Goal: Task Accomplishment & Management: Manage account settings

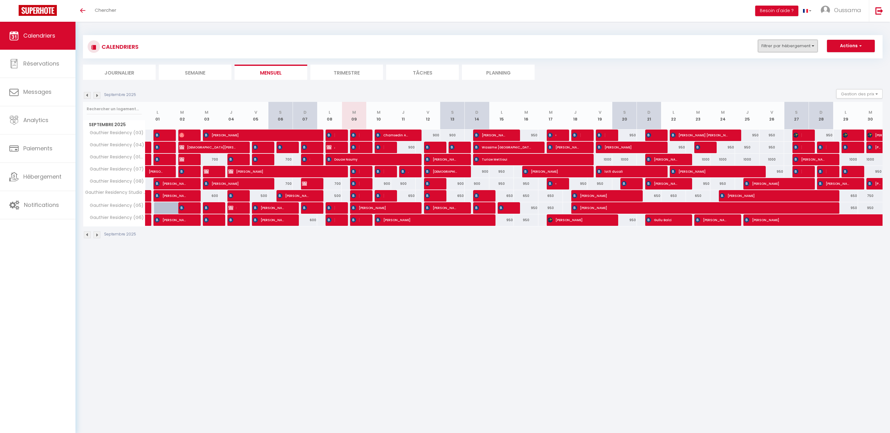
click at [813, 48] on button "Filtrer par hébergement" at bounding box center [788, 46] width 60 height 12
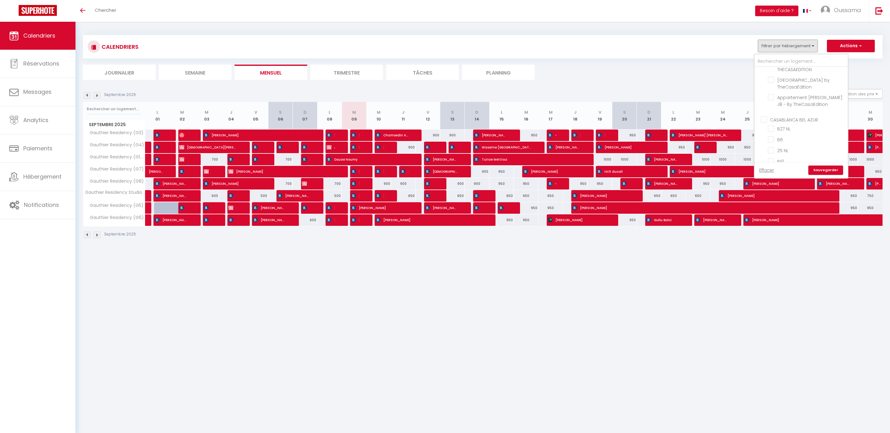
scroll to position [194, 0]
click at [790, 112] on input "CASABLANCA BEL AZUR" at bounding box center [807, 115] width 93 height 6
checkbox input "true"
checkbox input "false"
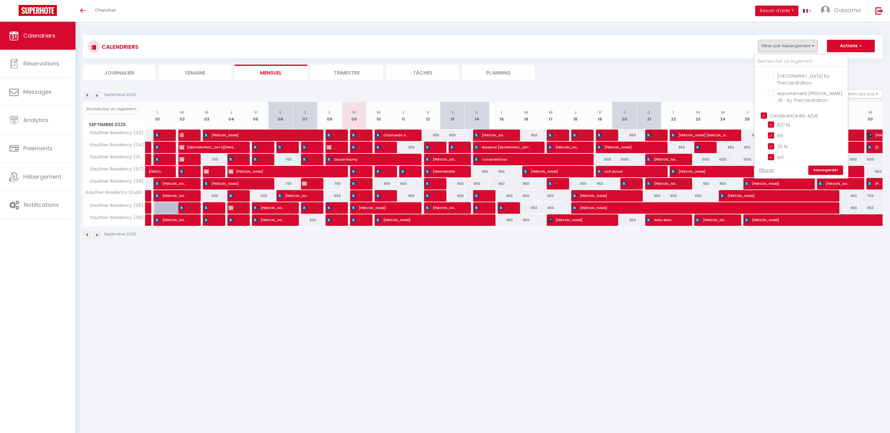
checkbox input "false"
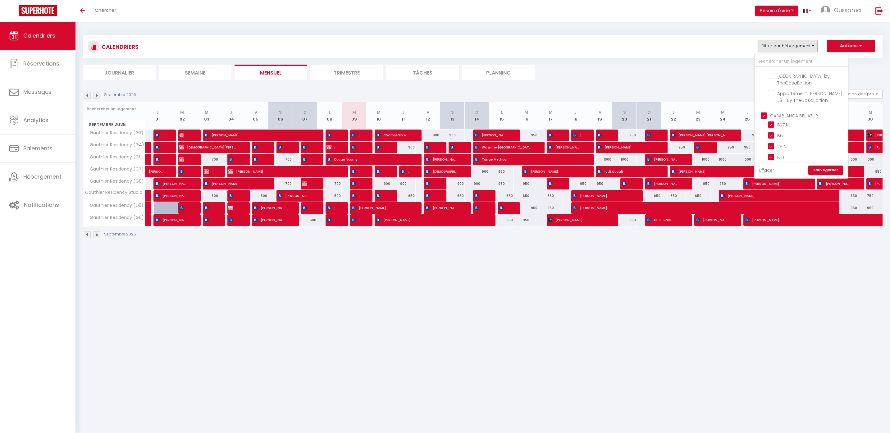
checkbox input "false"
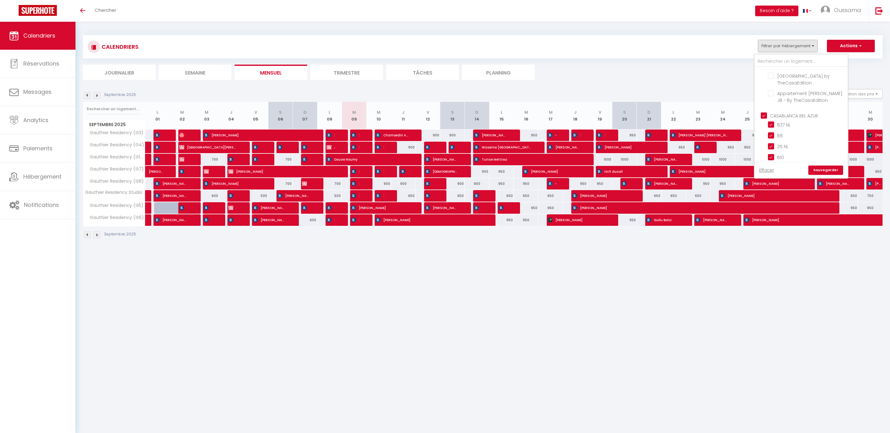
checkbox input "true"
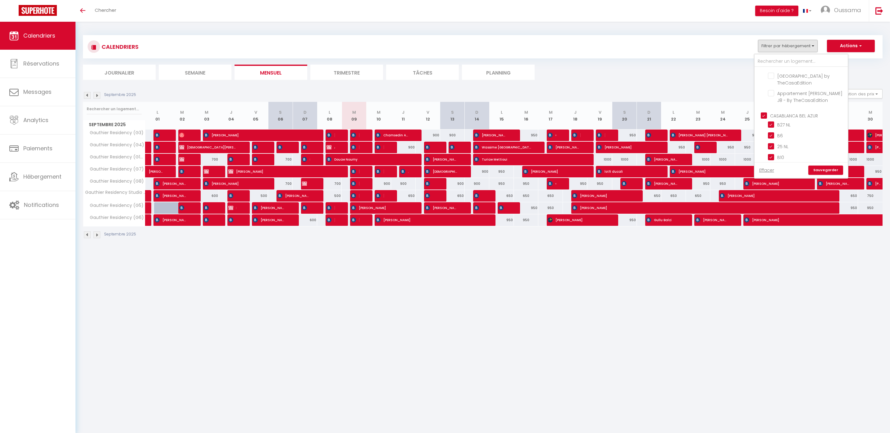
checkbox input "true"
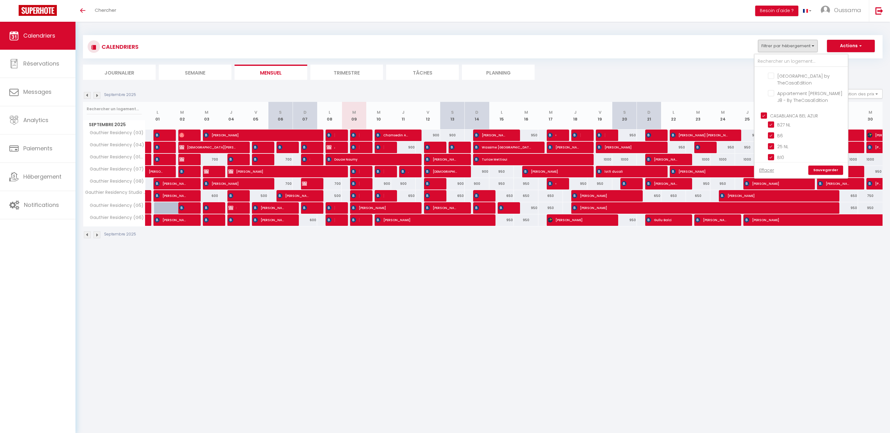
checkbox input "true"
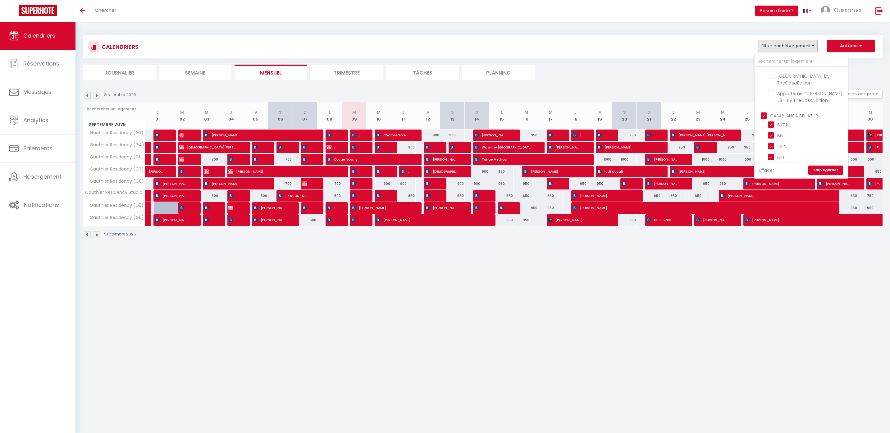
checkbox input "true"
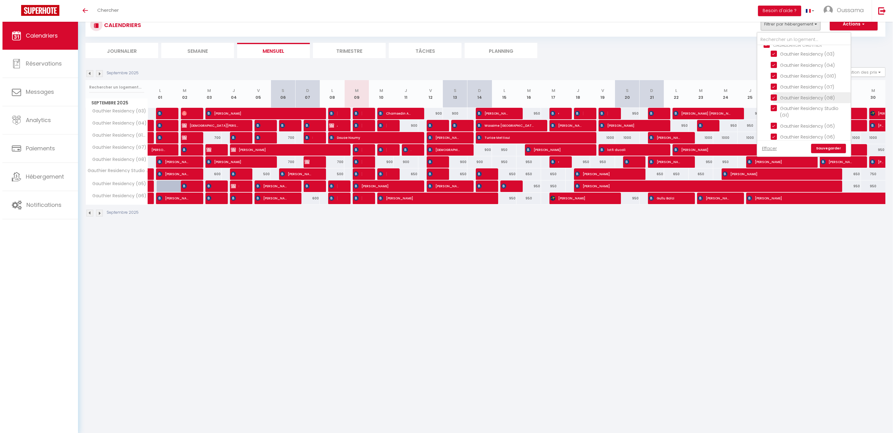
scroll to position [385, 0]
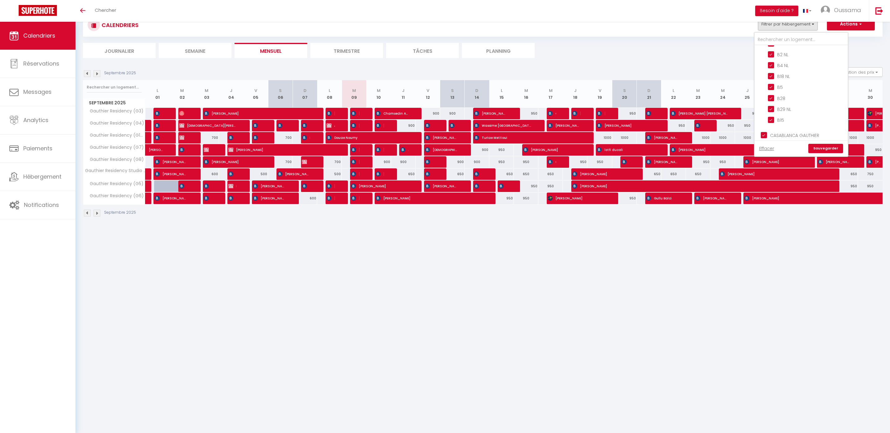
click at [776, 132] on input "CASABLANCA GAUTHIER" at bounding box center [807, 135] width 93 height 6
checkbox input "false"
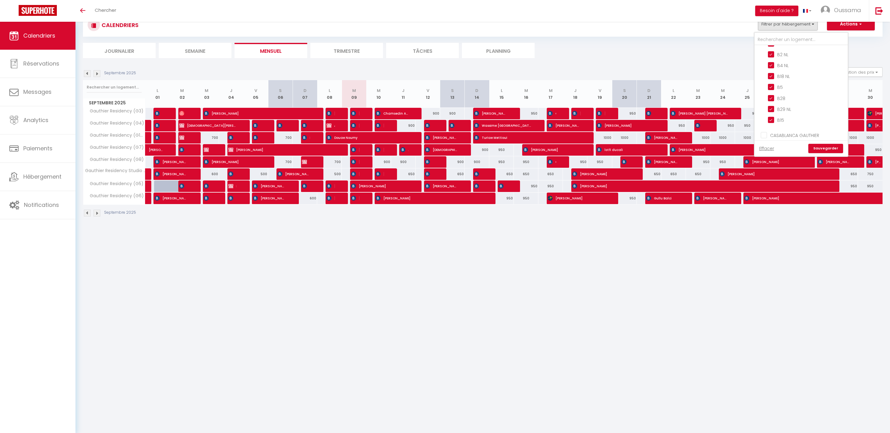
checkbox input "false"
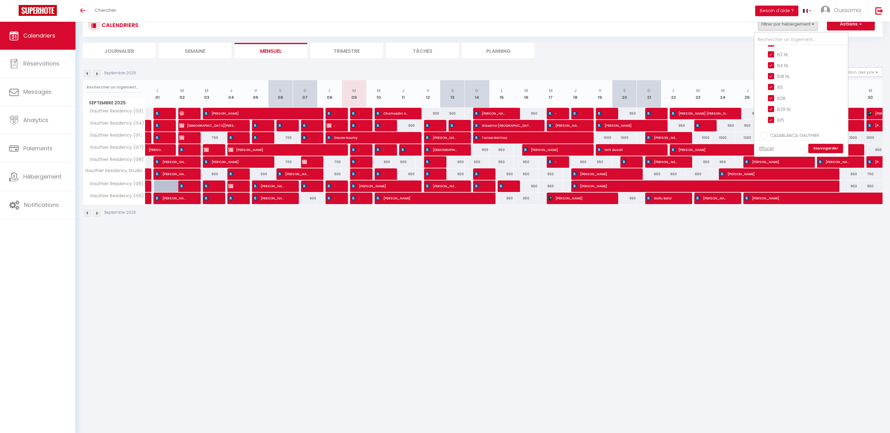
checkbox input "false"
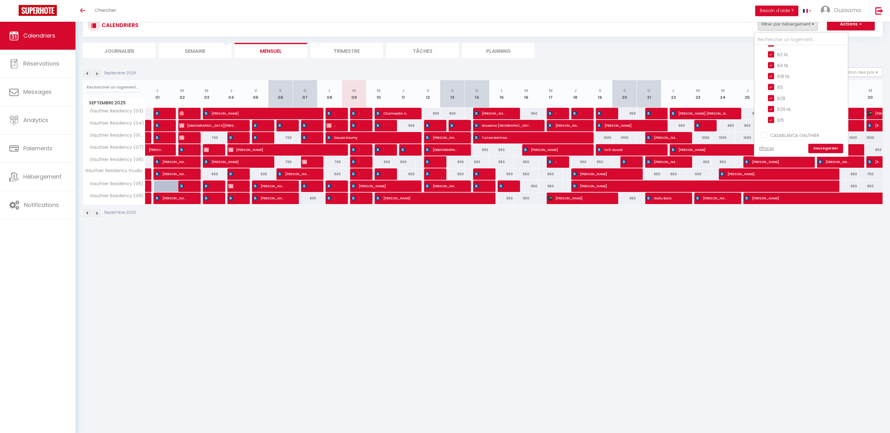
checkbox input "false"
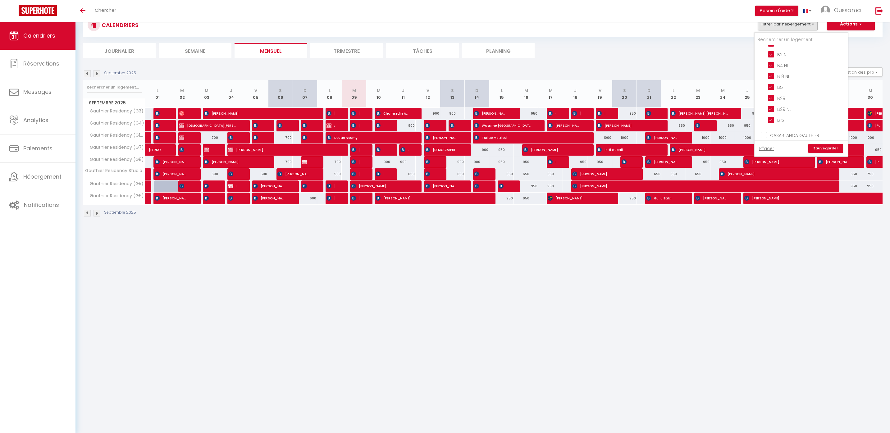
checkbox input "false"
click at [829, 145] on link "Sauvegarder" at bounding box center [825, 148] width 35 height 9
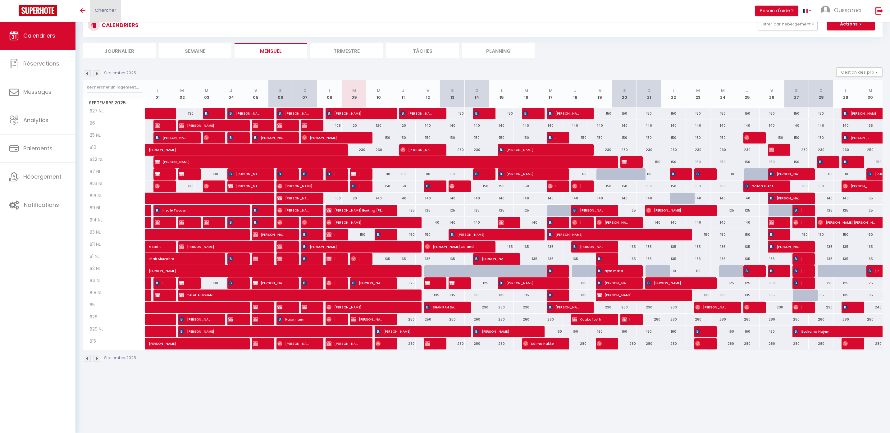
click at [110, 7] on span "Chercher" at bounding box center [105, 10] width 21 height 7
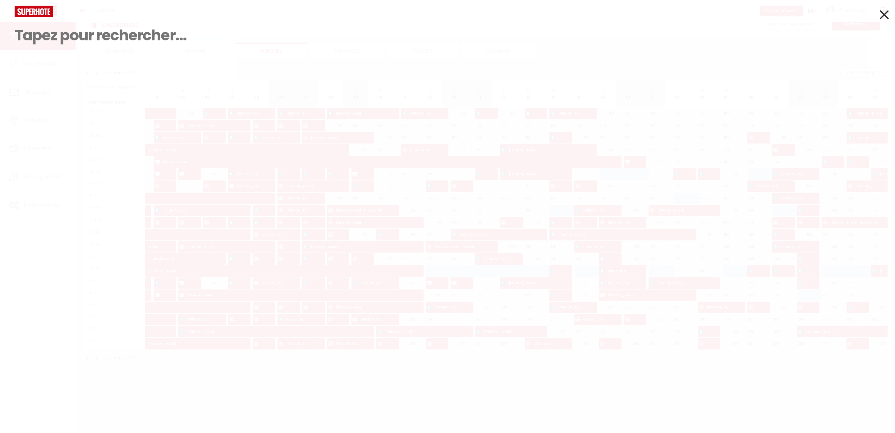
paste input "+212 616-182875"
click at [79, 39] on input "+212 616-182875" at bounding box center [447, 35] width 865 height 37
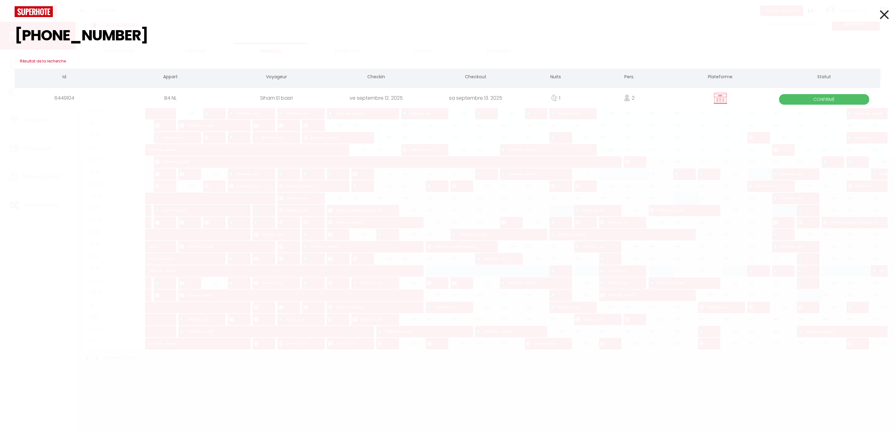
type input "+212 616182875"
click at [361, 101] on div "ve septembre 12. 2025" at bounding box center [375, 98] width 99 height 20
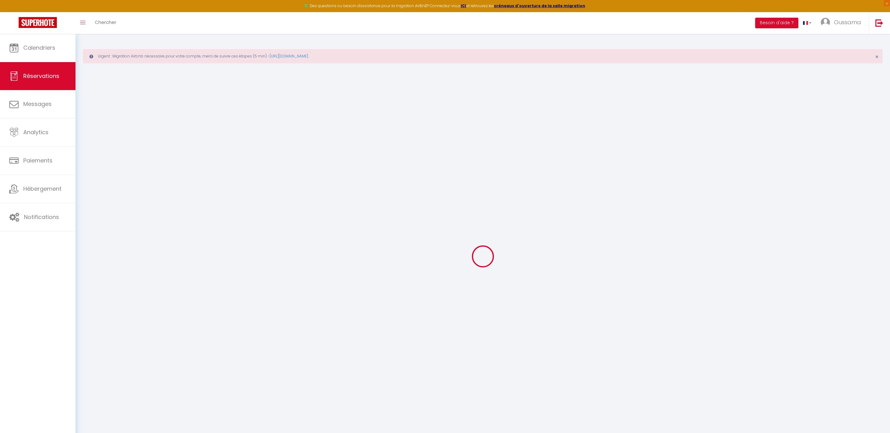
select select
checkbox input "false"
select select
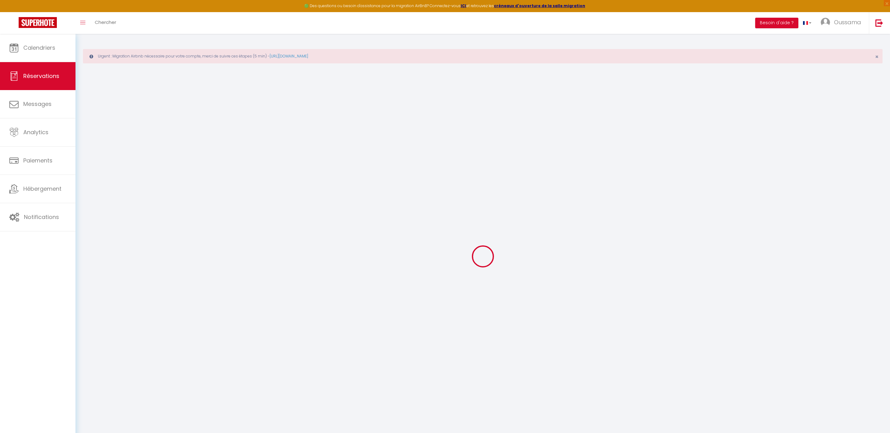
checkbox input "false"
select select
checkbox input "false"
select select
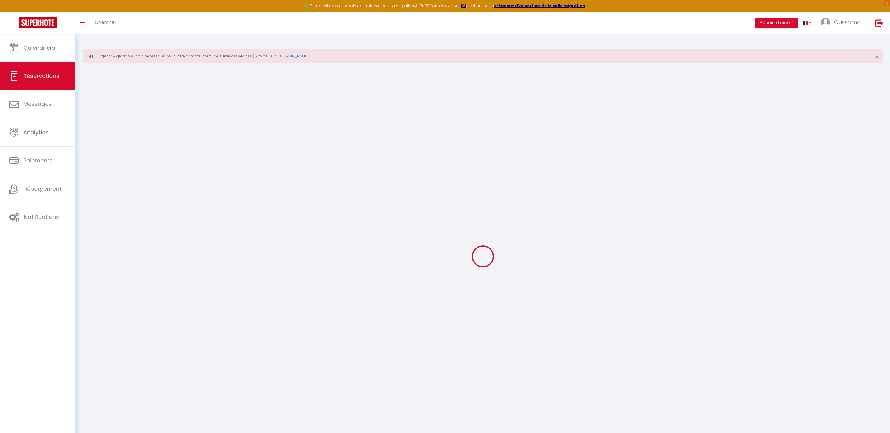
select select
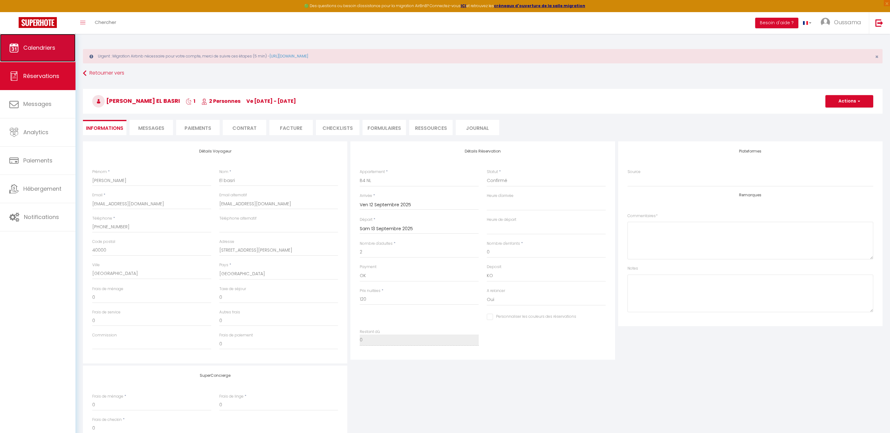
click at [34, 53] on link "Calendriers" at bounding box center [37, 48] width 75 height 28
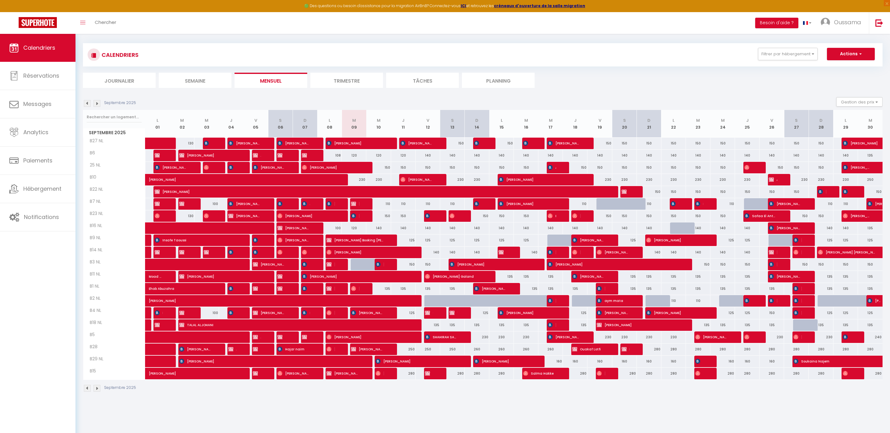
scroll to position [34, 0]
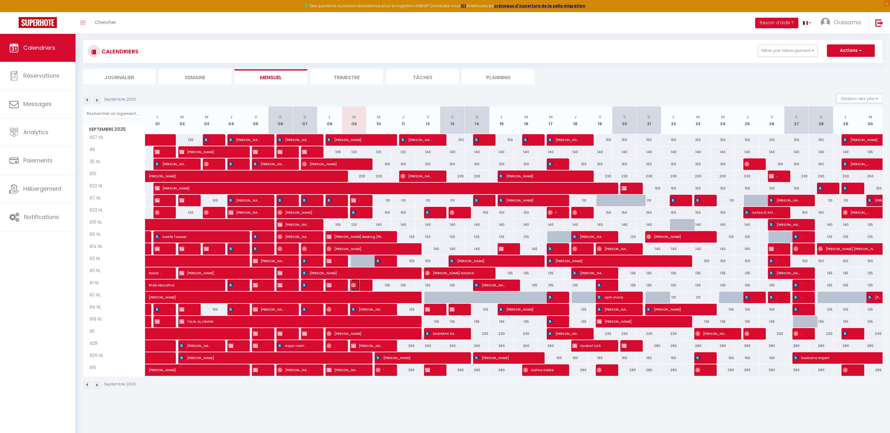
click at [357, 287] on span "Tom Dhios" at bounding box center [355, 285] width 8 height 12
select select "OK"
select select "0"
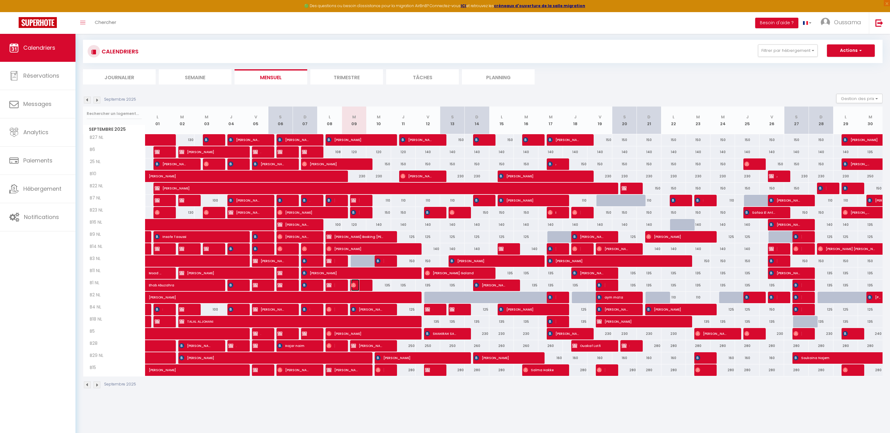
select select "1"
select select
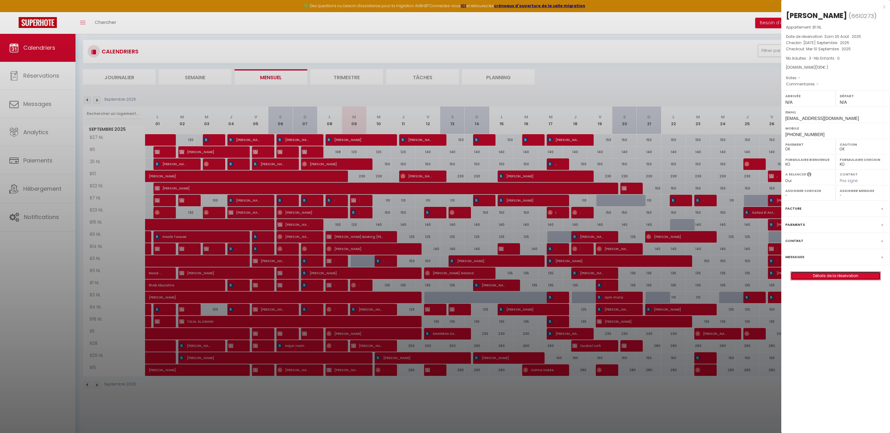
click at [840, 278] on link "Détails de la réservation" at bounding box center [835, 276] width 89 height 8
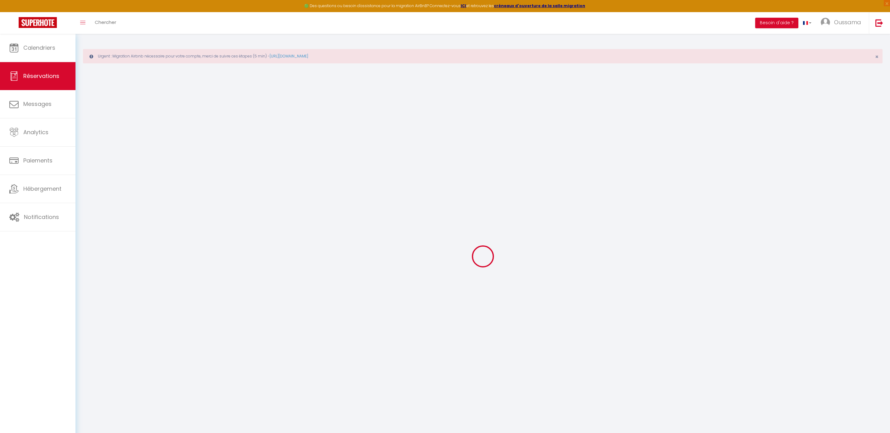
type input "[PERSON_NAME]"
type input "Dhios"
type input "[EMAIL_ADDRESS][DOMAIN_NAME]"
type input "[PHONE_NUMBER]"
select select
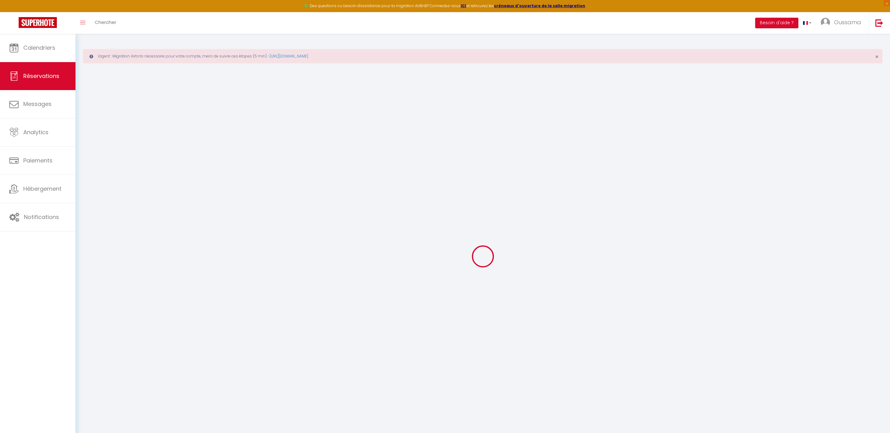
type input "20.25"
select select "44372"
select select "1"
select select
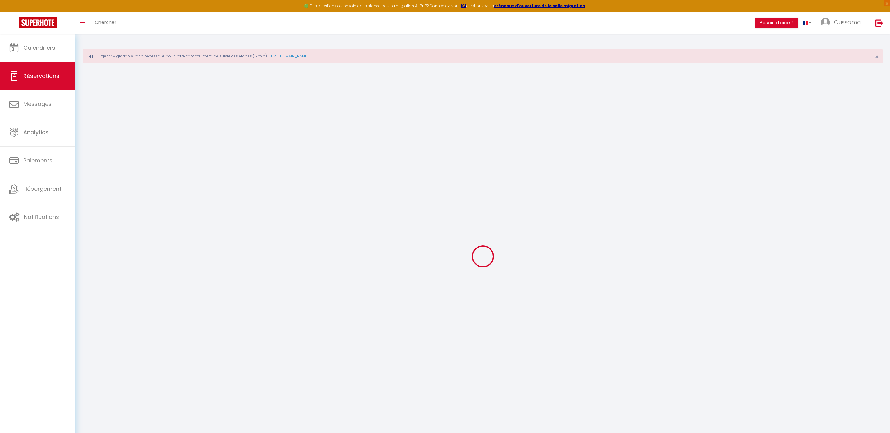
type input "3"
select select "12"
select select
type input "135"
checkbox input "false"
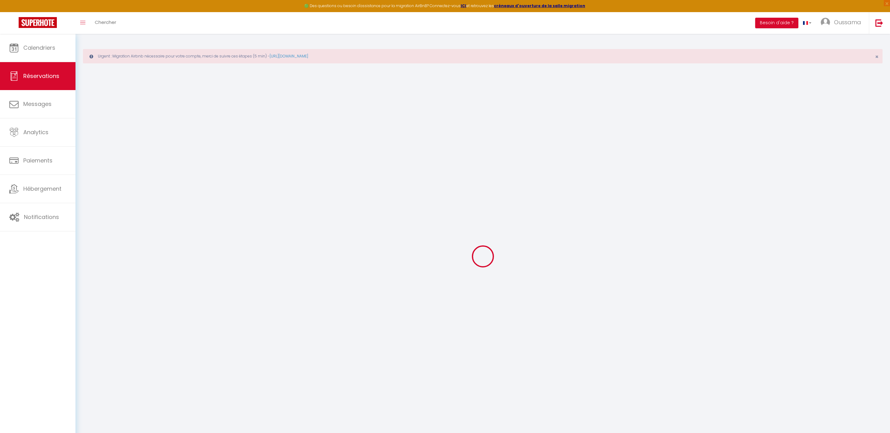
type input "0"
select select "1"
type input "0"
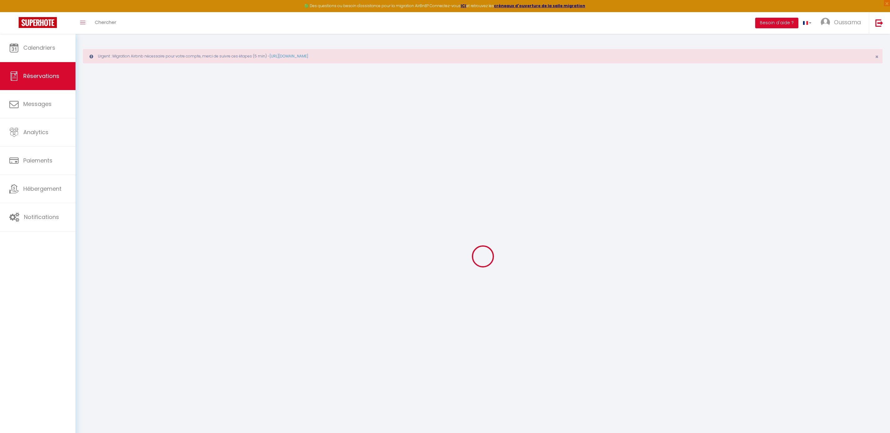
select select
select select "15"
checkbox input "false"
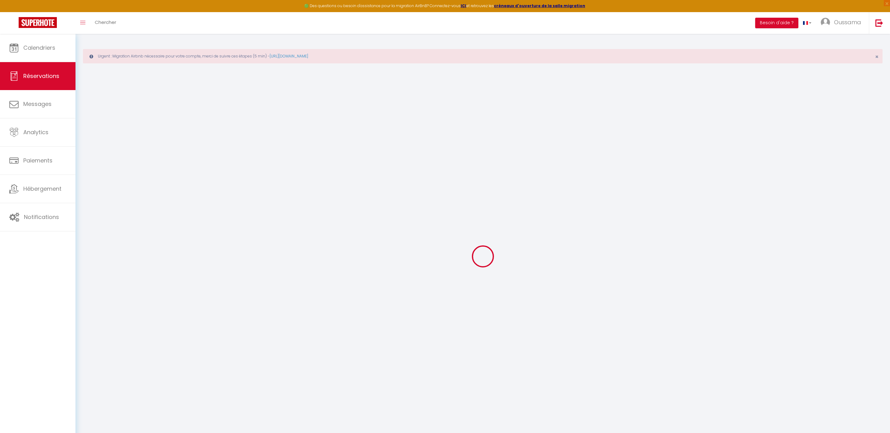
select select
checkbox input "false"
select select
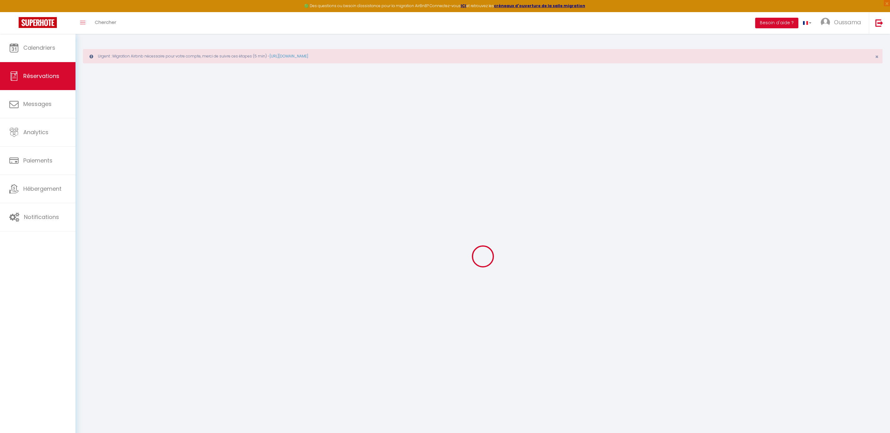
select select
checkbox input "false"
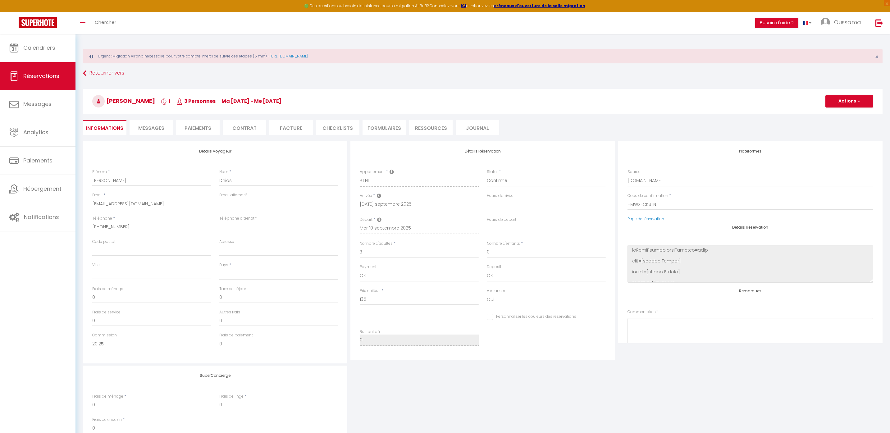
select select
checkbox input "false"
select select
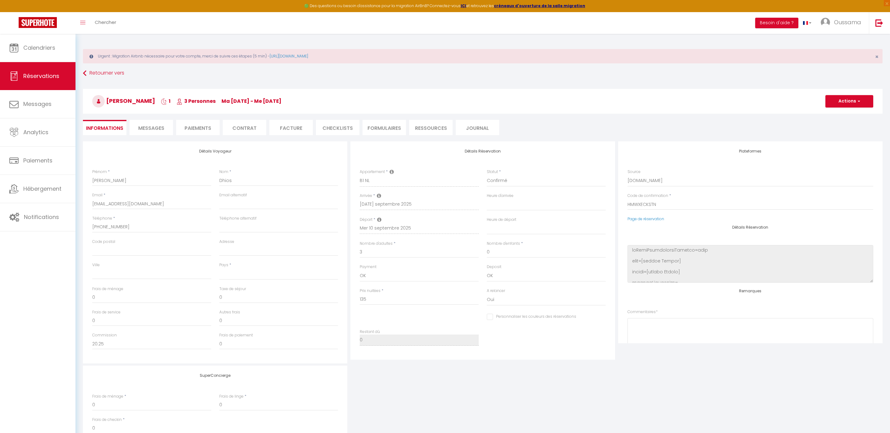
select select
checkbox input "false"
select select
checkbox input "false"
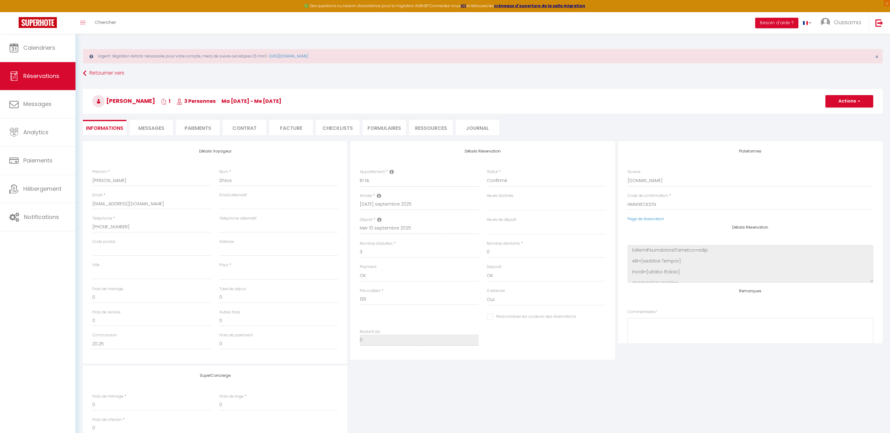
select select
click at [654, 180] on select "Direct Airbnb.com Booking.com Chalet montagne Expedia Gite de France Homeaway H…" at bounding box center [750, 181] width 246 height 12
select select "54"
click at [627, 175] on select "Direct Airbnb.com Booking.com Chalet montagne Expedia Gite de France Homeaway H…" at bounding box center [750, 181] width 246 height 12
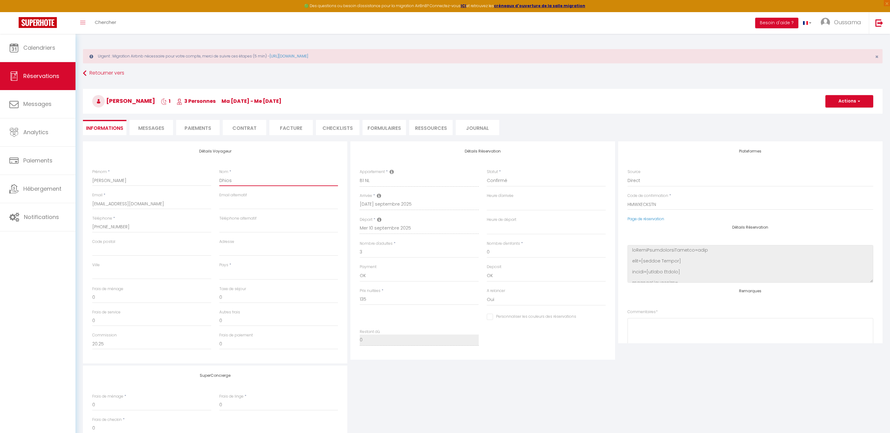
click at [238, 183] on input "Dhios" at bounding box center [278, 180] width 119 height 11
click at [241, 182] on input "Dhios" at bounding box center [278, 180] width 119 height 11
select select
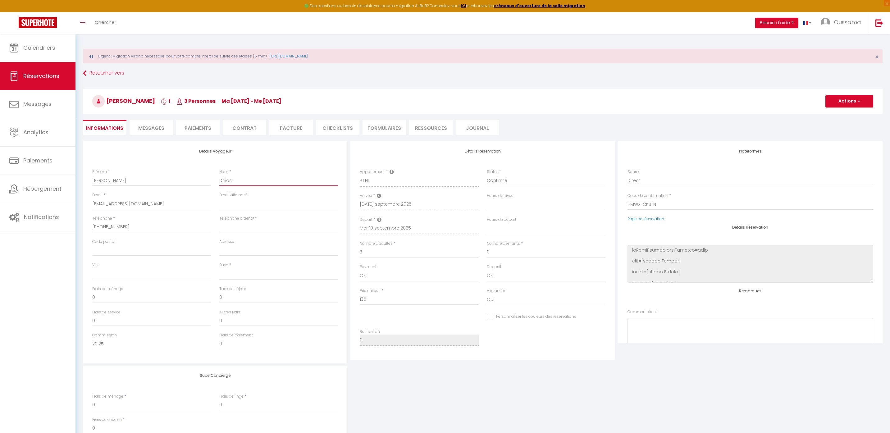
checkbox input "false"
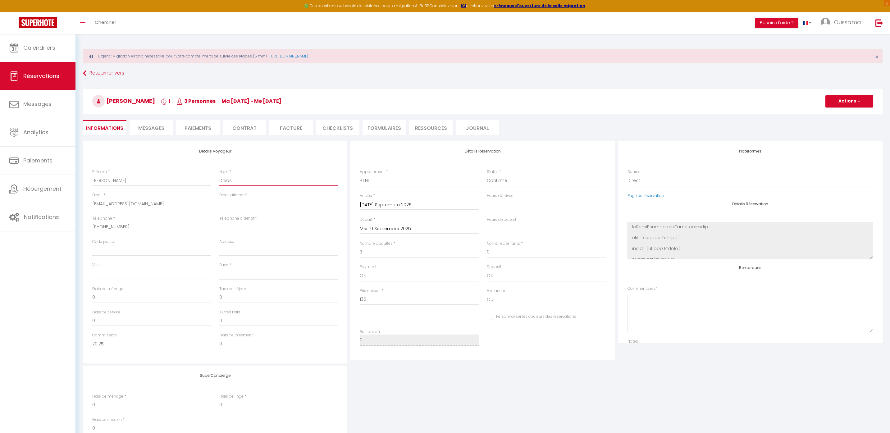
click at [251, 179] on input "Dhios" at bounding box center [278, 180] width 119 height 11
type input "Dhios"
select select
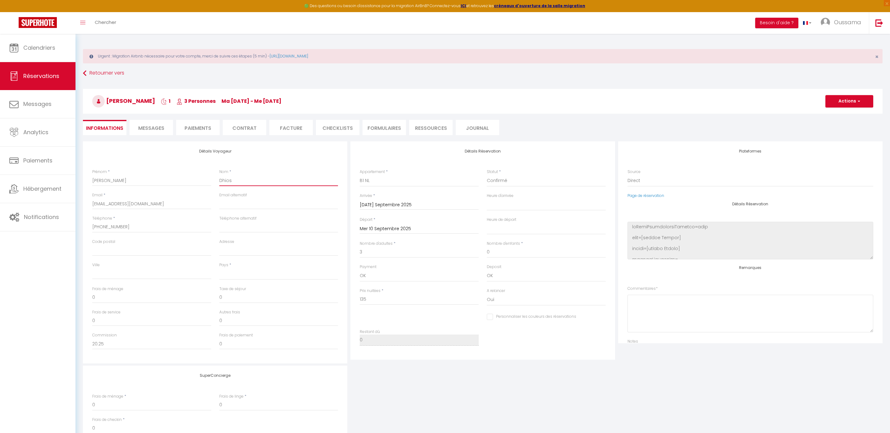
checkbox input "false"
type input "Dhios A"
select select
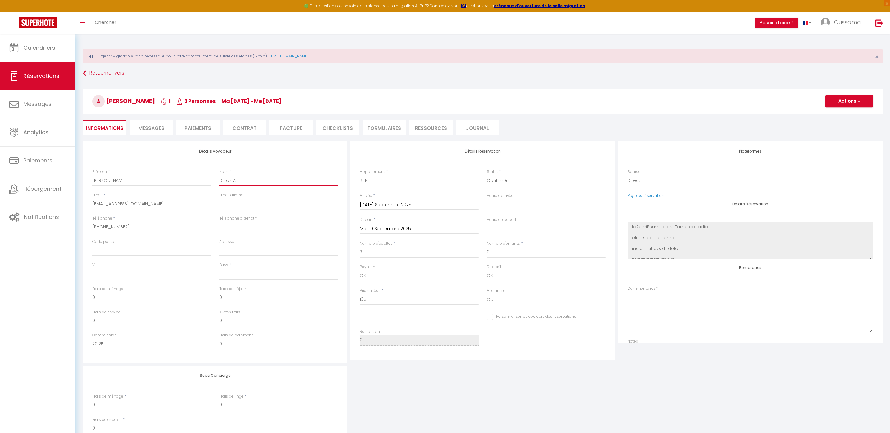
checkbox input "false"
type input "Dhios Ai"
select select
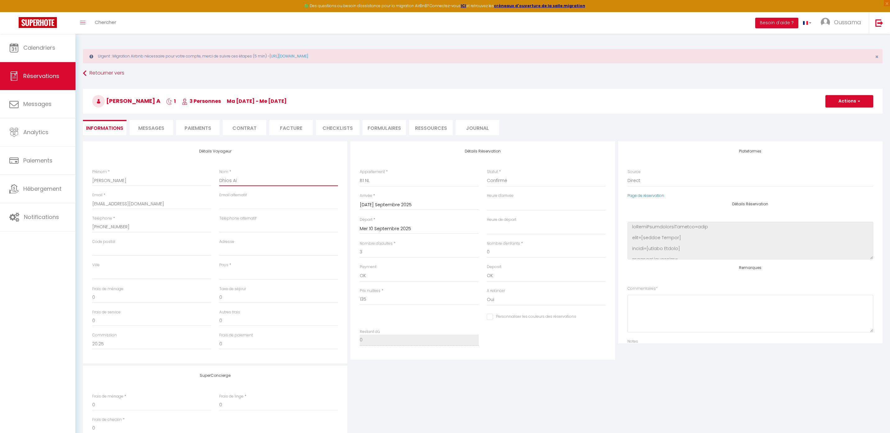
checkbox input "false"
type input "Dhios Air"
select select
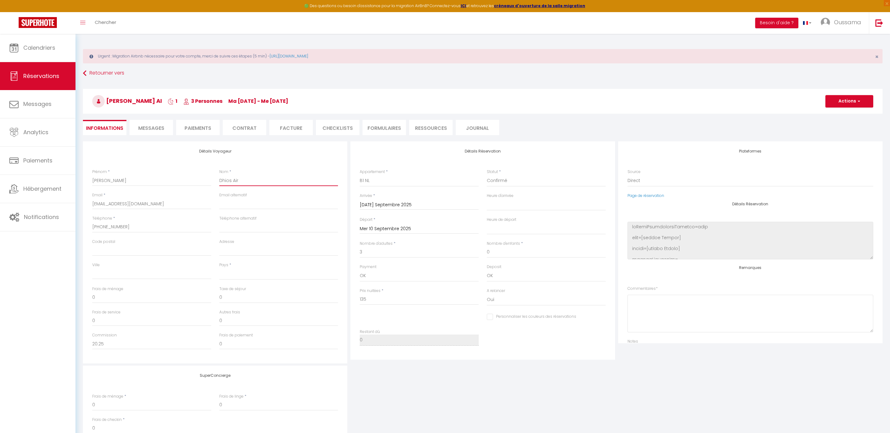
checkbox input "false"
type input "Dhios Airb"
select select
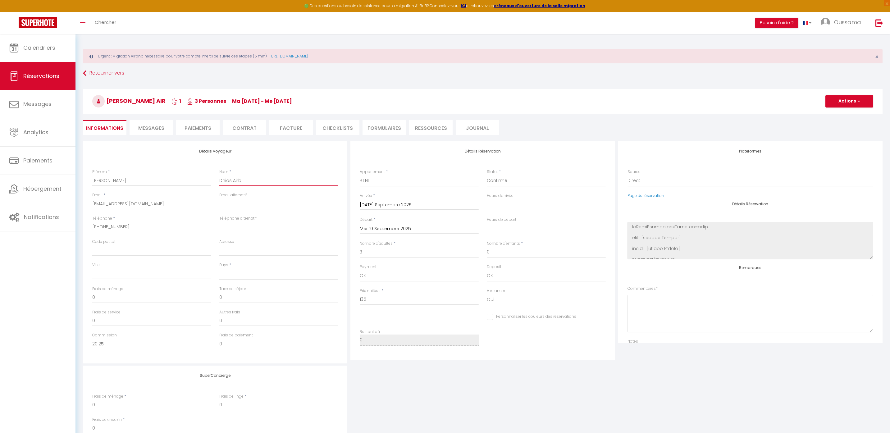
checkbox input "false"
type input "Dhios Airbn"
select select
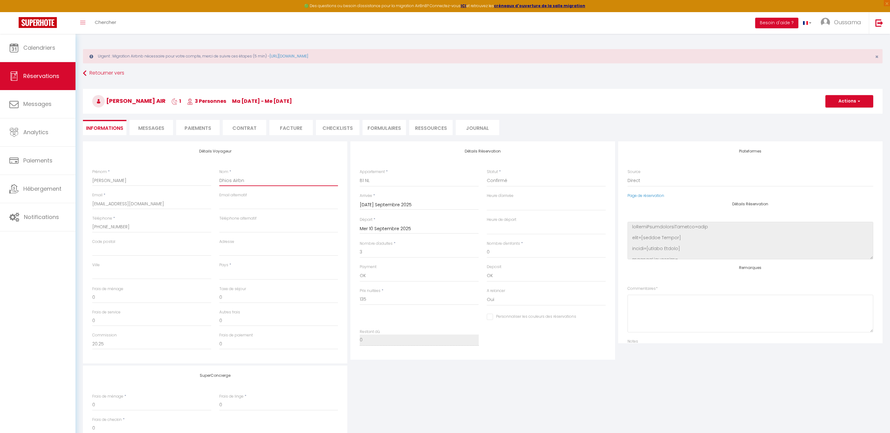
checkbox input "false"
type input "Dhios Airbnb"
select select
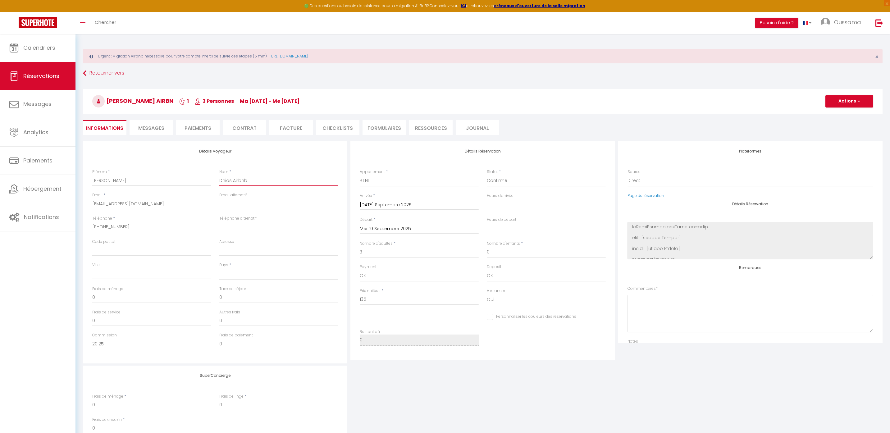
checkbox input "false"
type input "Dhios Airbnb"
select select
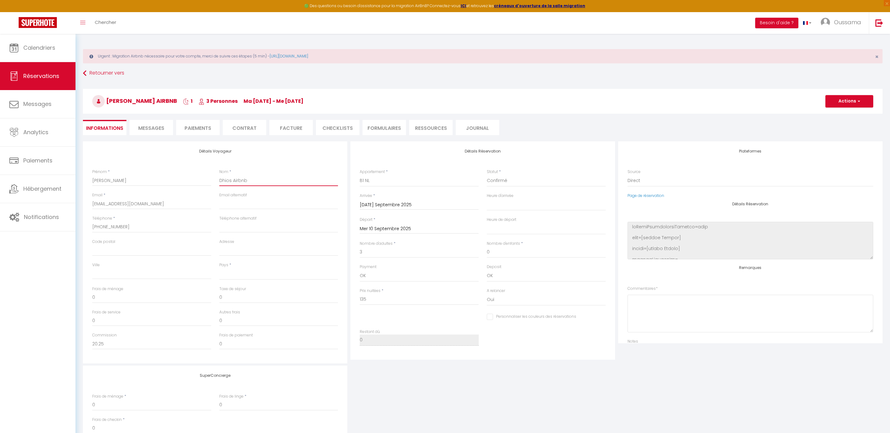
checkbox input "false"
type input "Dhios Airbnb d"
select select
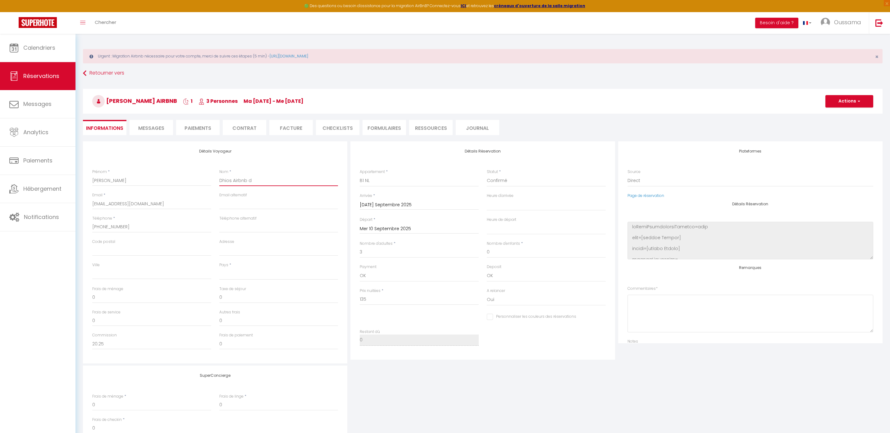
checkbox input "false"
type input "Dhios Airbnb de"
select select
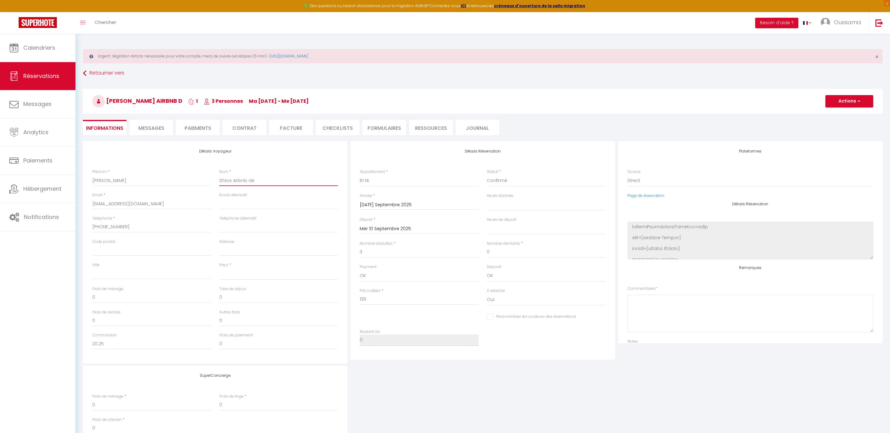
checkbox input "false"
type input "Dhios Airbnb dé"
select select
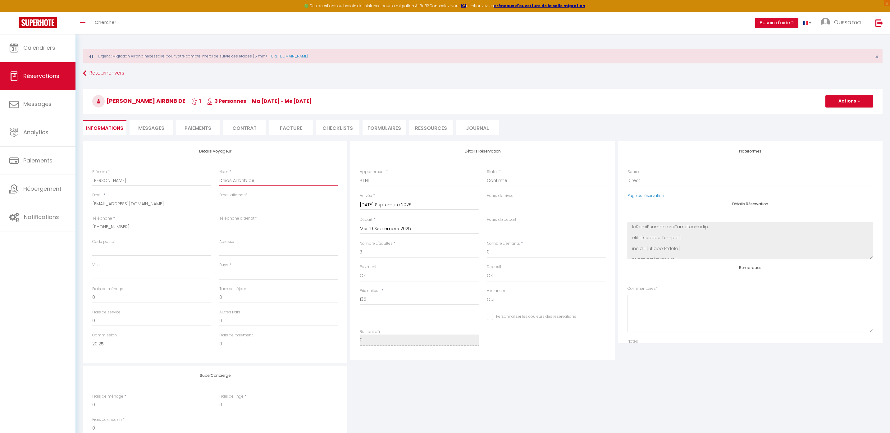
checkbox input "false"
type input "Dhios Airbnb dél"
select select
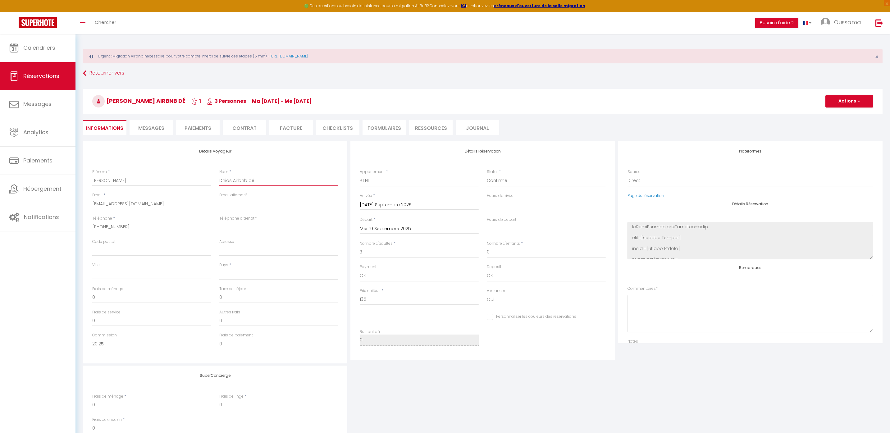
checkbox input "false"
type input "Dhios Airbnb délo"
select select
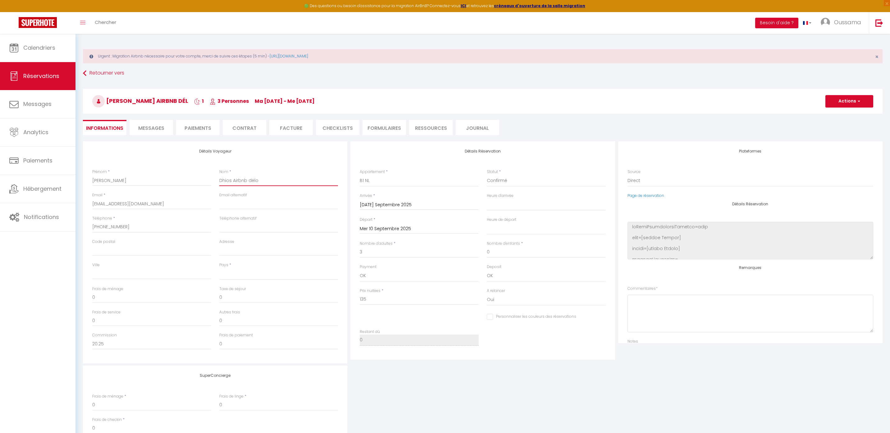
checkbox input "false"
type input "Dhios Airbnb délog"
select select
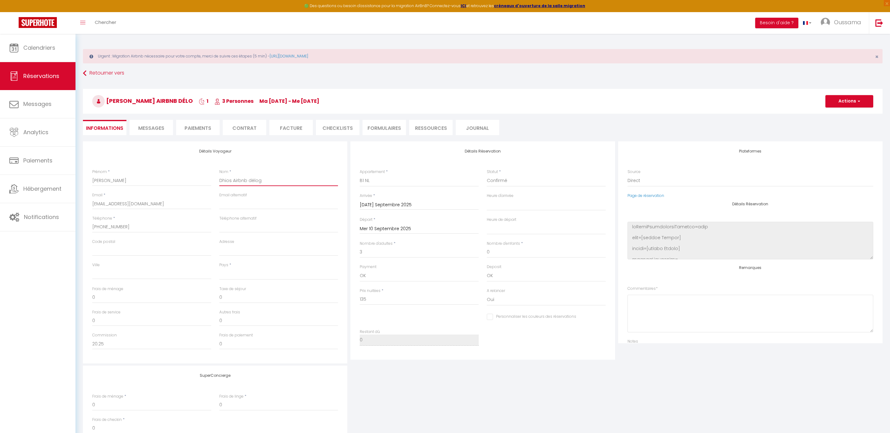
checkbox input "false"
type input "Dhios Airbnb déloge"
select select
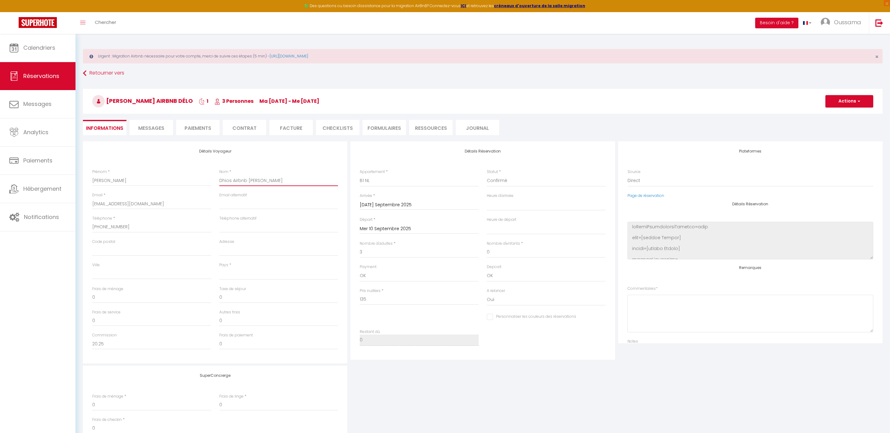
checkbox input "false"
type input "Dhios Airbnb [PERSON_NAME]"
select select
click at [403, 186] on select "Assalama city center studio A2 by TCE Assalama city center studio A3 by TCE B27…" at bounding box center [419, 181] width 119 height 12
click at [360, 175] on select "Assalama city center studio A2 by TCE Assalama city center studio A3 by TCE B27…" at bounding box center [419, 181] width 119 height 12
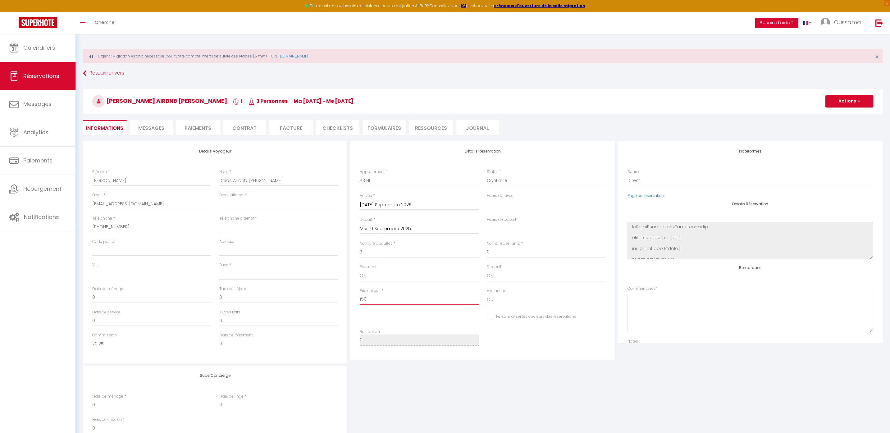
drag, startPoint x: 373, startPoint y: 296, endPoint x: 353, endPoint y: 296, distance: 20.2
click at [354, 296] on div "Détails Réservation Appartement * Assalama city center studio A2 by TCE Assalam…" at bounding box center [482, 250] width 264 height 218
paste input "35"
drag, startPoint x: 105, startPoint y: 344, endPoint x: 91, endPoint y: 341, distance: 14.0
click at [92, 341] on div "Commission 20.25" at bounding box center [151, 343] width 127 height 23
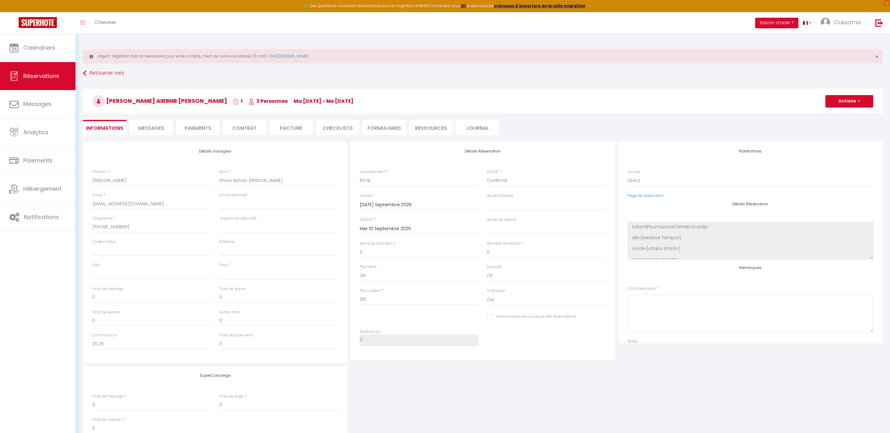
click at [279, 377] on h4 "SuperConcierge" at bounding box center [215, 375] width 246 height 4
click at [231, 296] on input "0" at bounding box center [278, 297] width 119 height 11
click at [396, 392] on div "SuperConcierge Frais de ménage * 0 Frais de linge * 0 Frais de checkin * 0" at bounding box center [482, 407] width 803 height 82
click at [846, 102] on button "Actions" at bounding box center [849, 101] width 48 height 12
click at [840, 112] on link "Enregistrer" at bounding box center [842, 115] width 49 height 8
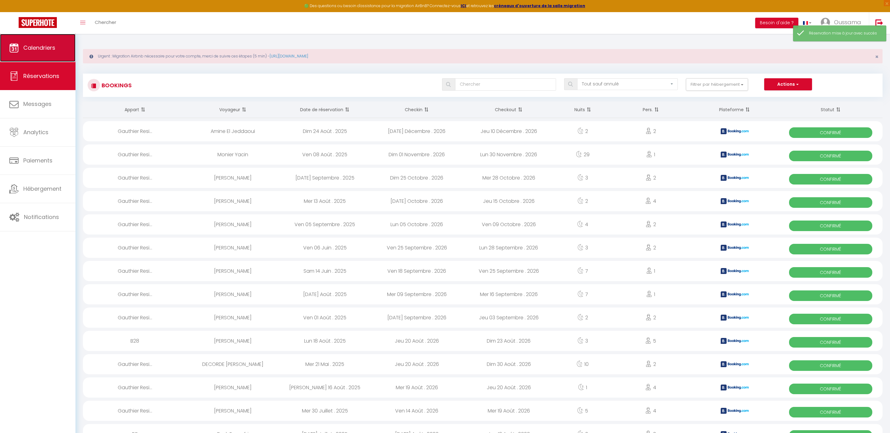
click at [49, 51] on span "Calendriers" at bounding box center [39, 48] width 32 height 8
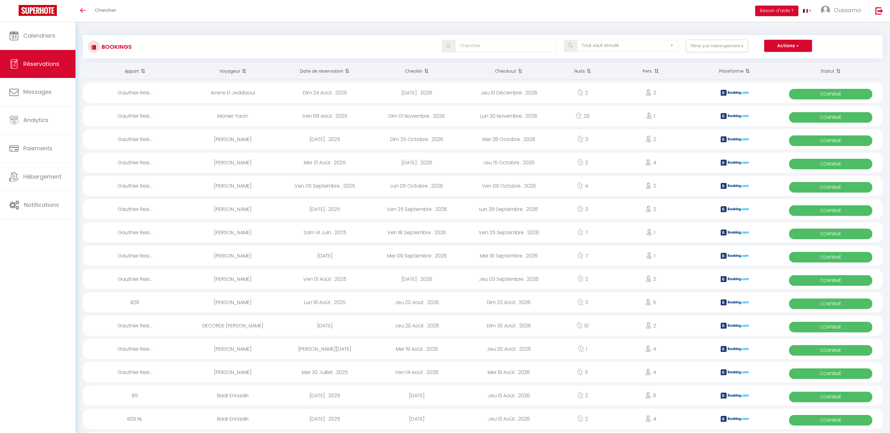
select select "not_cancelled"
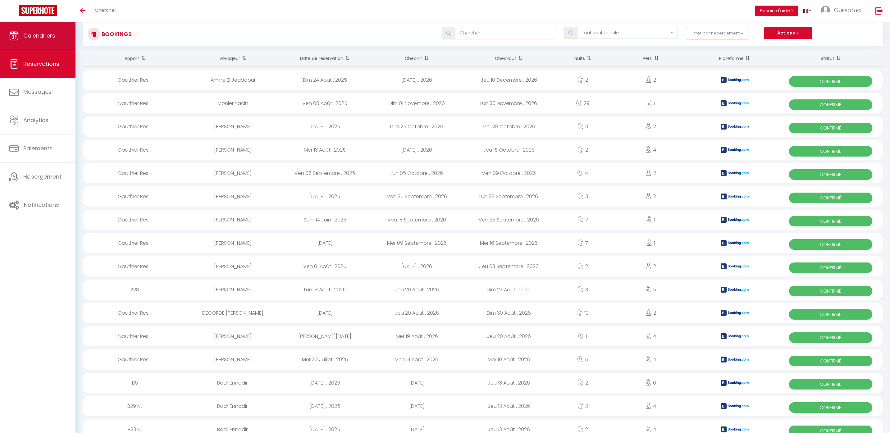
click at [60, 38] on link "Calendriers" at bounding box center [37, 36] width 75 height 28
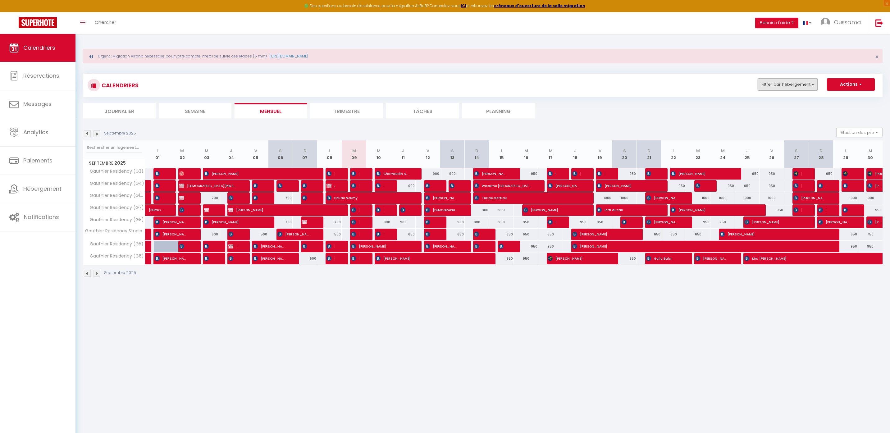
click at [807, 83] on button "Filtrer par hébergement" at bounding box center [788, 84] width 60 height 12
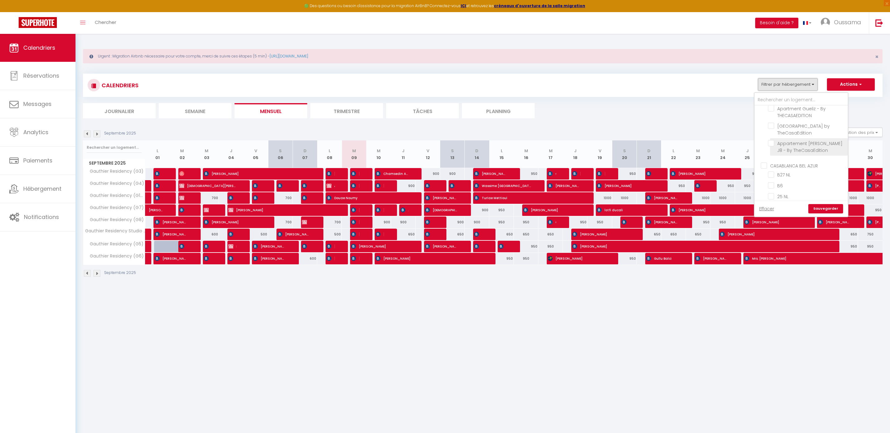
scroll to position [209, 0]
click at [787, 139] on input "CASABLANCA BEL AZUR" at bounding box center [807, 139] width 93 height 6
checkbox input "true"
checkbox input "false"
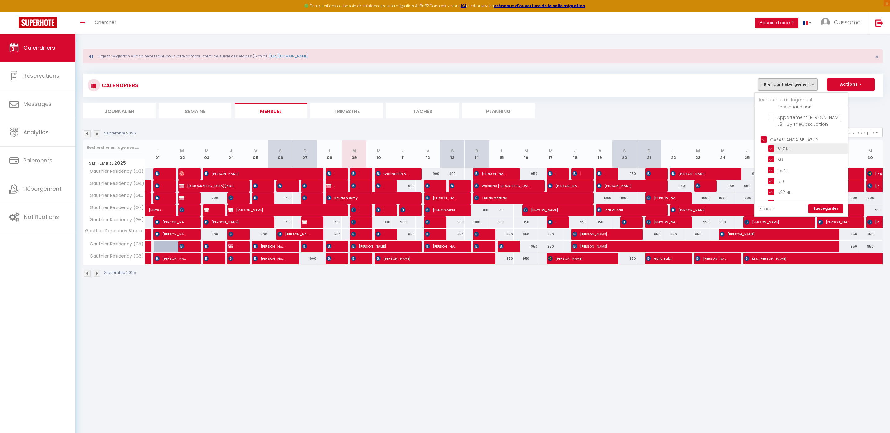
checkbox input "false"
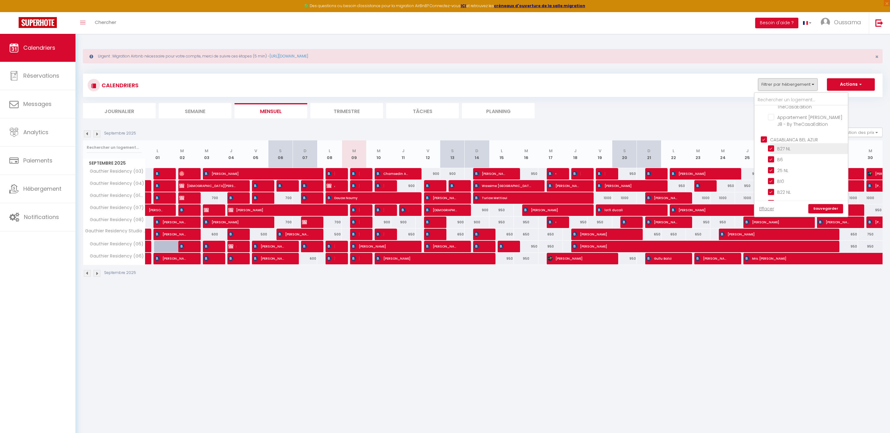
checkbox input "false"
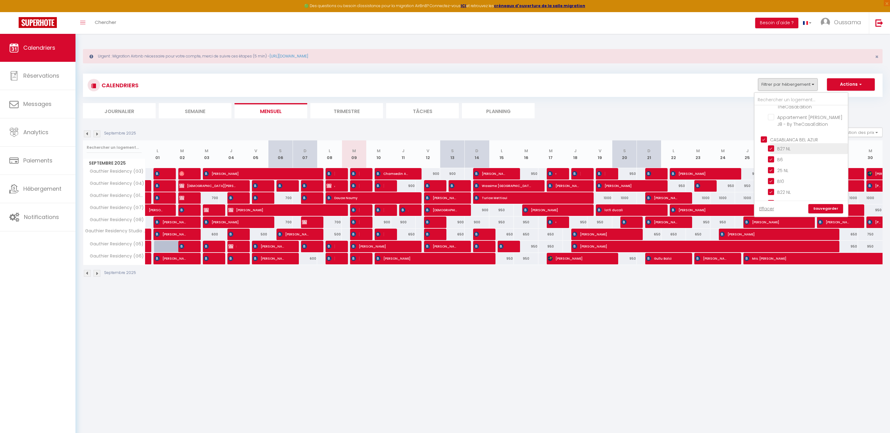
checkbox input "true"
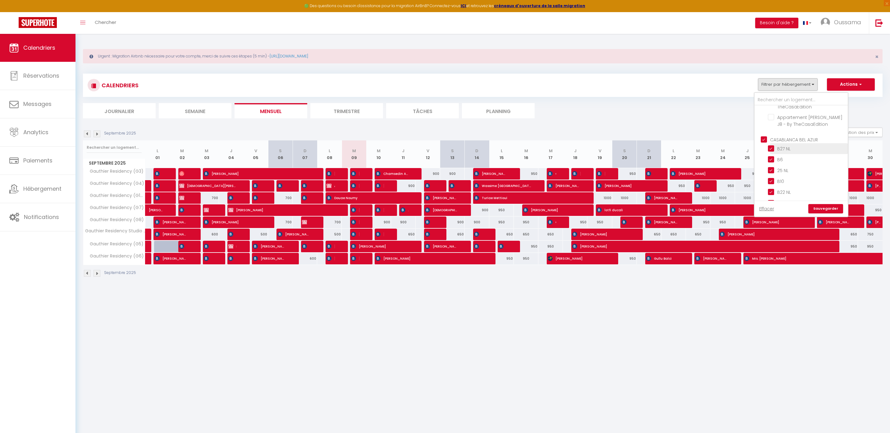
checkbox input "true"
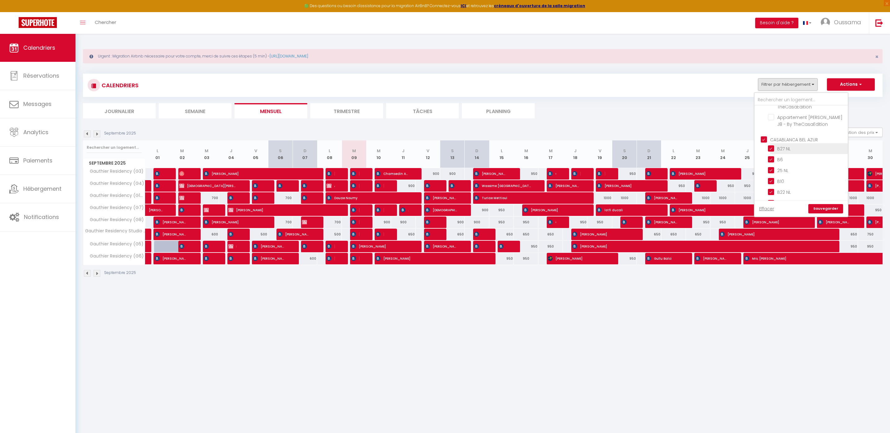
checkbox input "true"
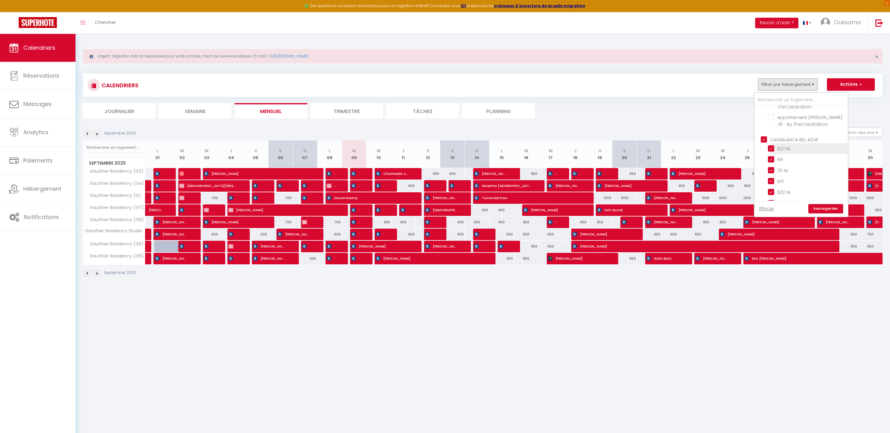
checkbox input "true"
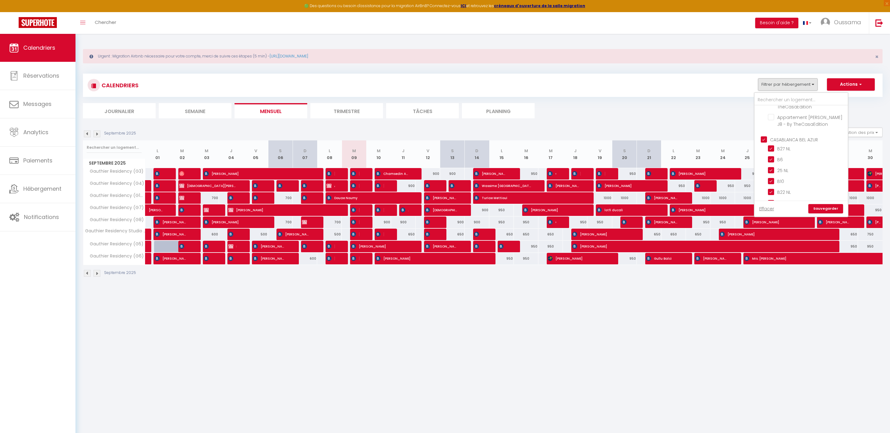
click at [833, 208] on link "Sauvegarder" at bounding box center [825, 208] width 35 height 9
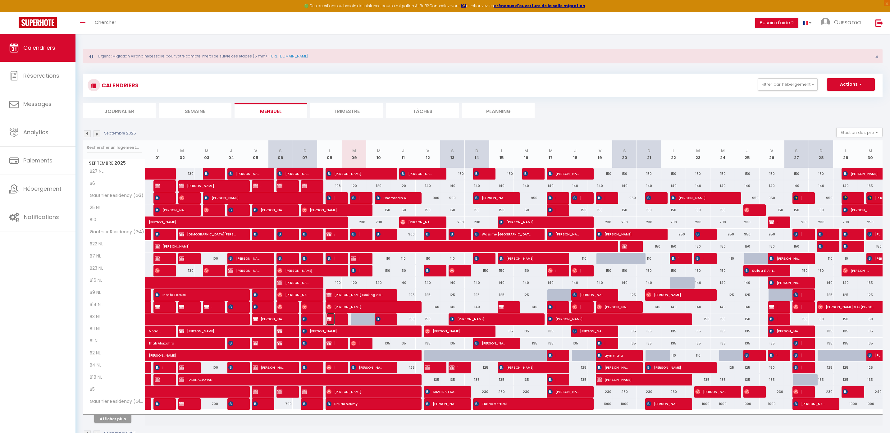
click at [329, 322] on span "Maddane Youssef Upgrade booking" at bounding box center [330, 319] width 8 height 12
select select "OK"
select select "KO"
select select "0"
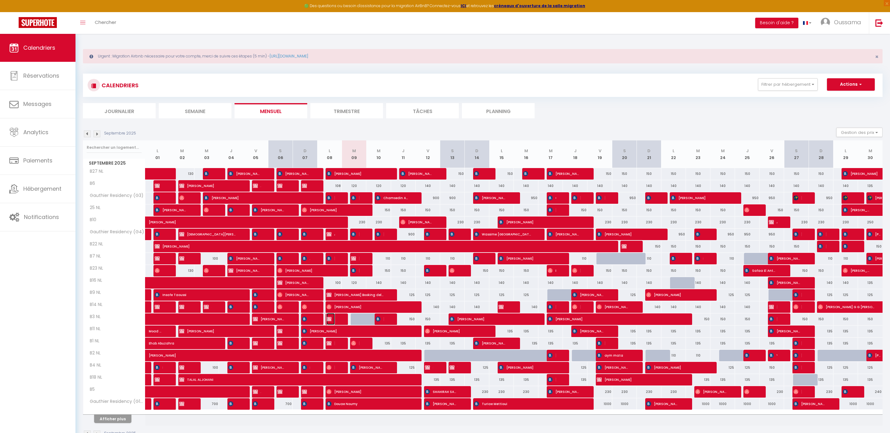
select select "1"
select select
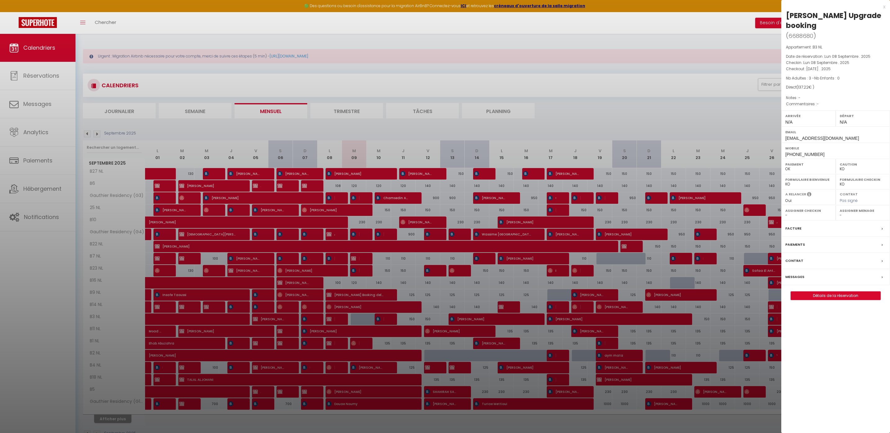
click at [884, 8] on div "x" at bounding box center [833, 6] width 104 height 7
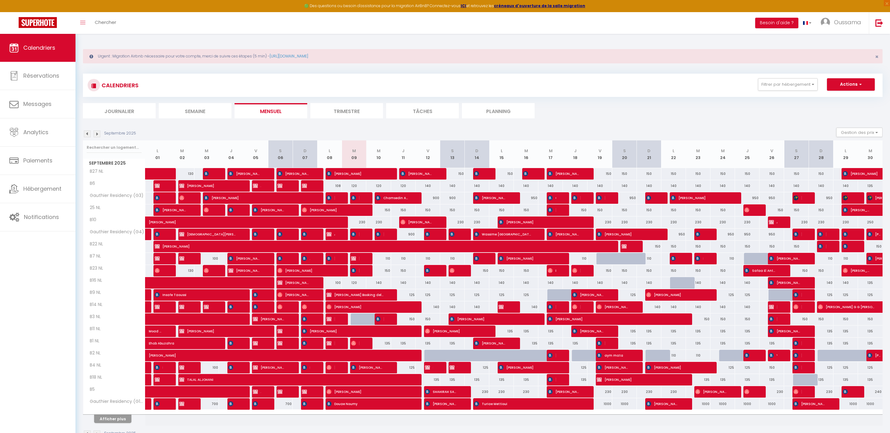
click at [360, 346] on div at bounding box center [362, 344] width 25 height 12
click at [358, 347] on span "Tom Dhios" at bounding box center [355, 343] width 8 height 12
select select "OK"
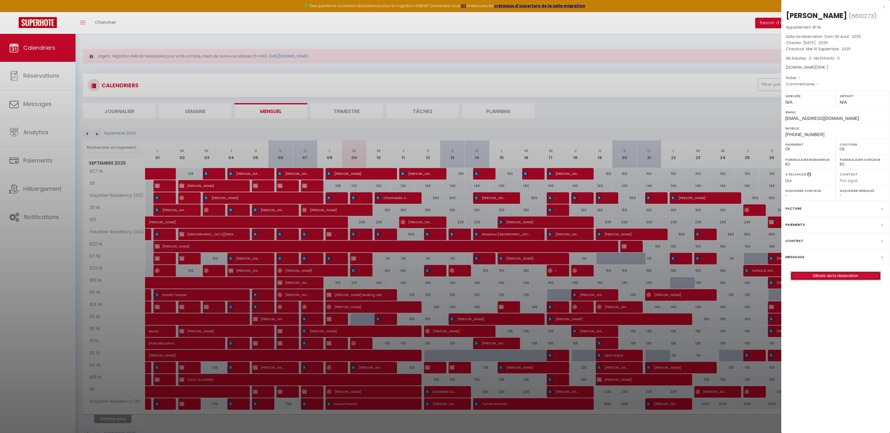
click at [818, 277] on link "Détails de la réservation" at bounding box center [835, 276] width 89 height 8
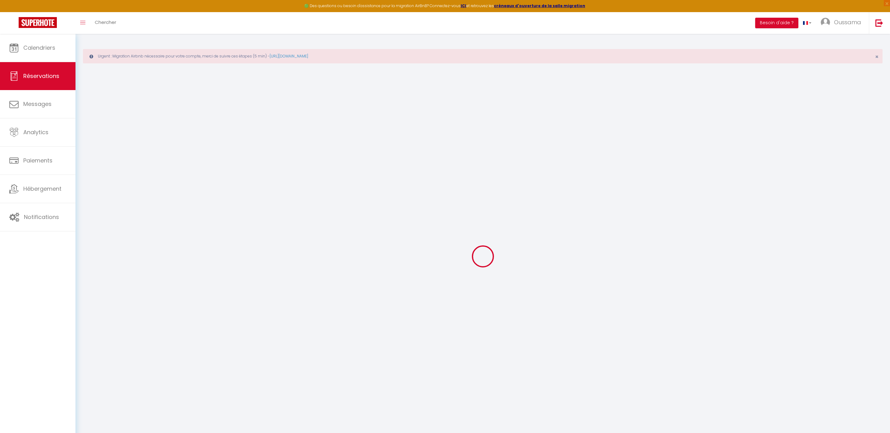
type input "[PERSON_NAME]"
type input "Dhios"
type input "[EMAIL_ADDRESS][DOMAIN_NAME]"
type input "[PHONE_NUMBER]"
select select
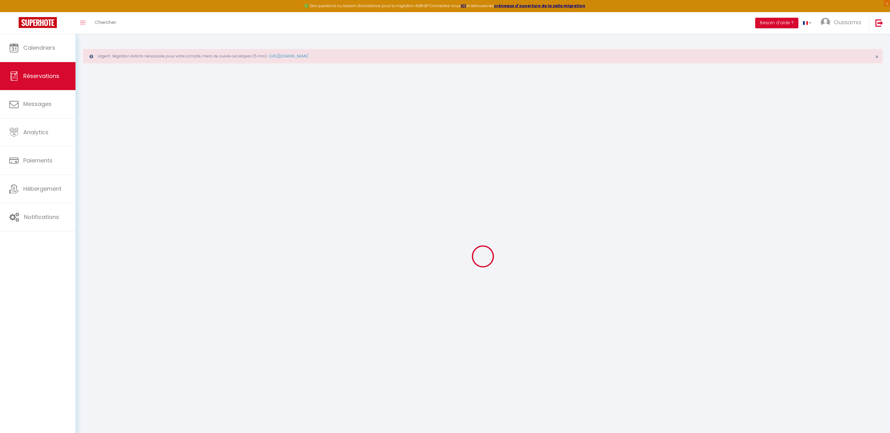
type input "20.25"
select select "44372"
select select "1"
select select
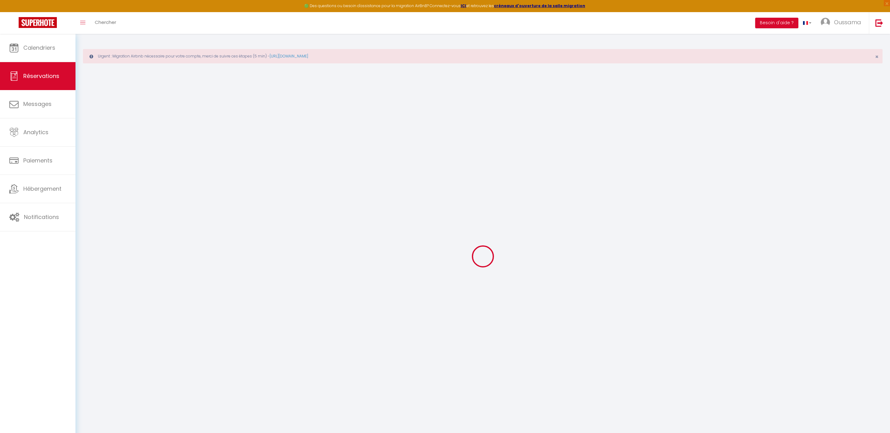
type input "3"
select select "12"
select select
type input "135"
checkbox input "false"
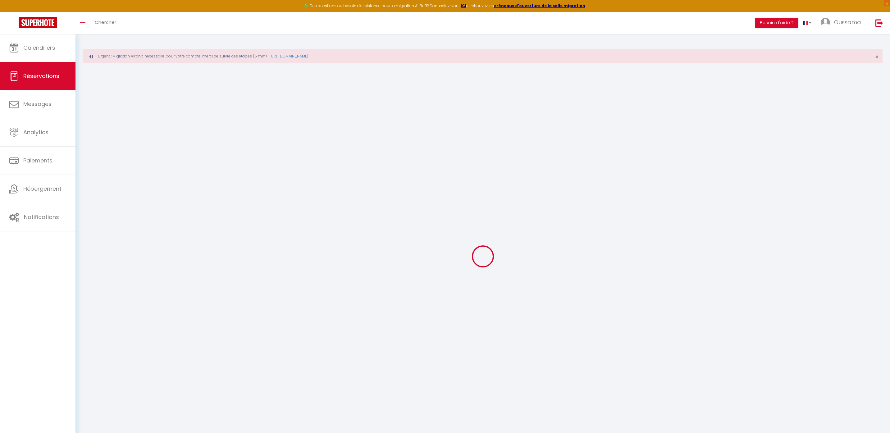
type input "0"
select select "1"
type input "0"
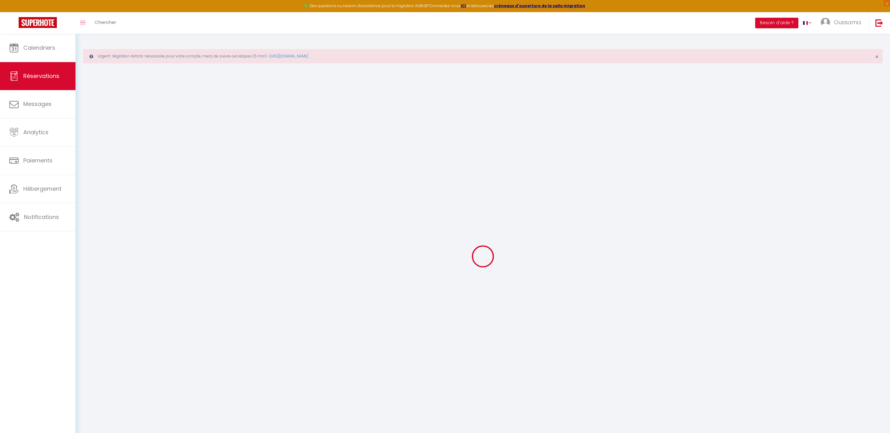
select select
select select "15"
checkbox input "false"
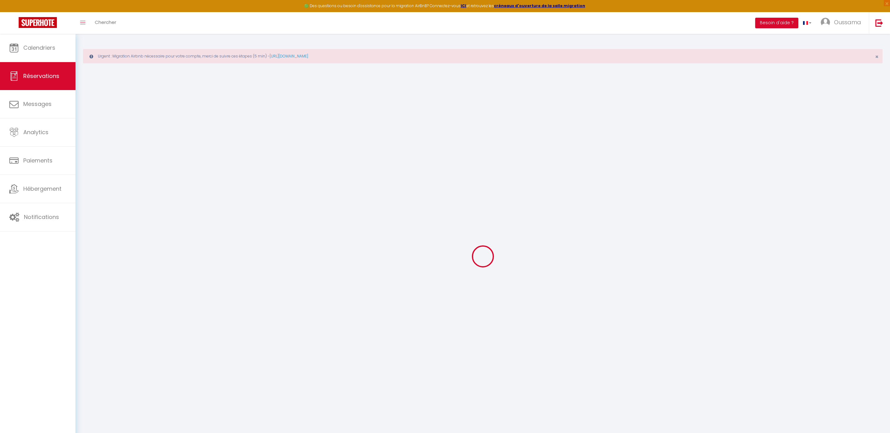
select select
checkbox input "false"
select select
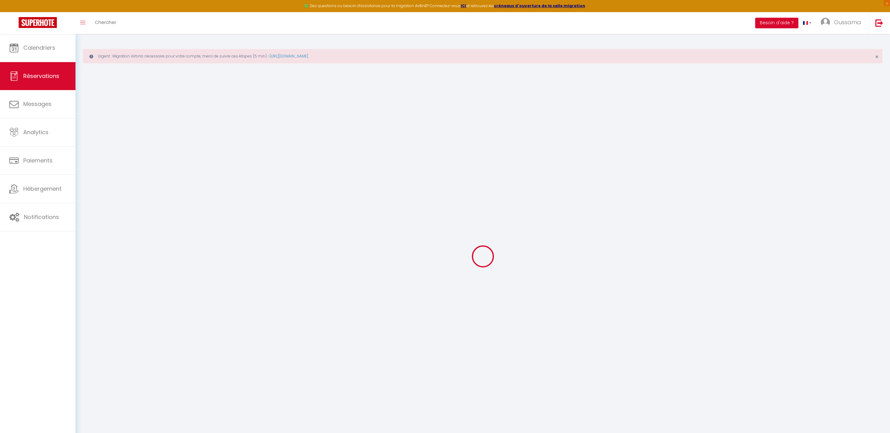
select select
checkbox input "false"
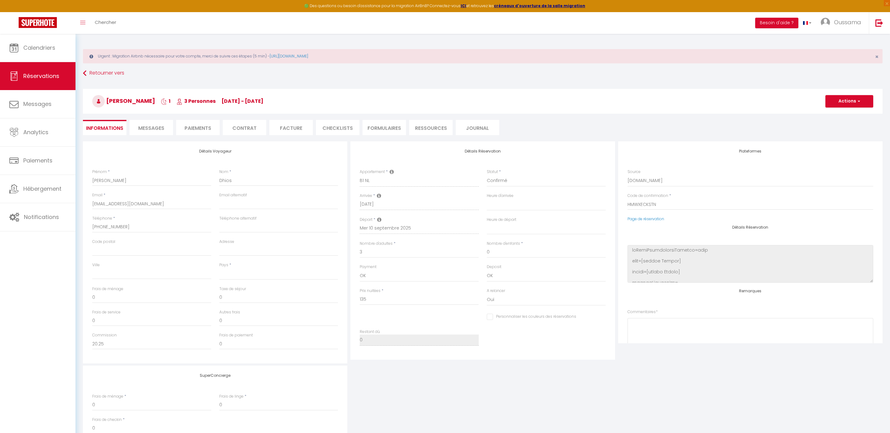
select select
checkbox input "false"
select select
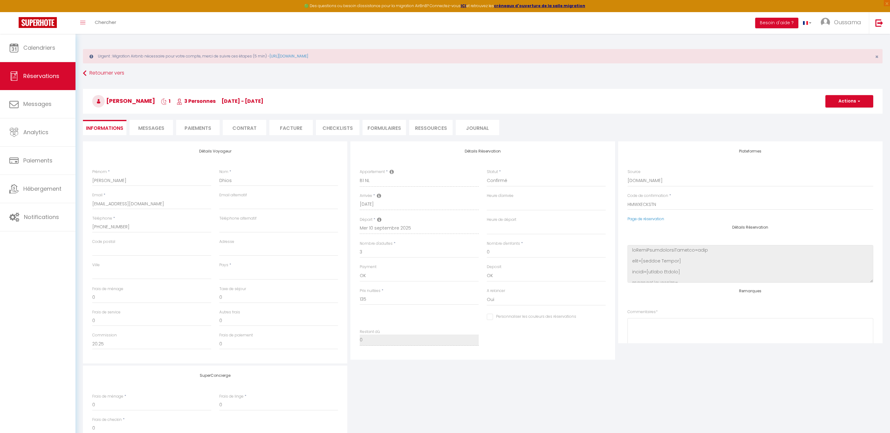
checkbox input "false"
select select
drag, startPoint x: 368, startPoint y: 299, endPoint x: 358, endPoint y: 300, distance: 9.7
click at [358, 300] on div "Prix nuitées * 135" at bounding box center [419, 300] width 127 height 24
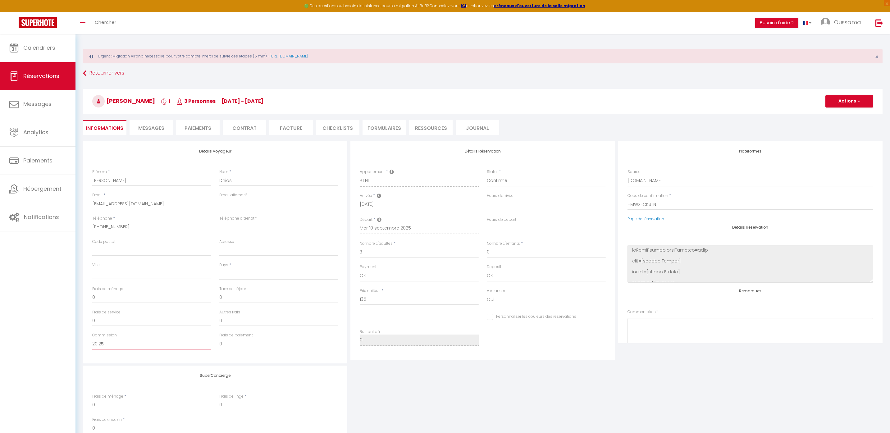
drag, startPoint x: 108, startPoint y: 345, endPoint x: 90, endPoint y: 341, distance: 19.1
click at [90, 341] on div "Commission 20.25" at bounding box center [151, 343] width 127 height 23
click at [403, 403] on div "SuperConcierge Frais de ménage * 0 Frais de linge * 0 Frais de checkin * 0" at bounding box center [482, 407] width 803 height 82
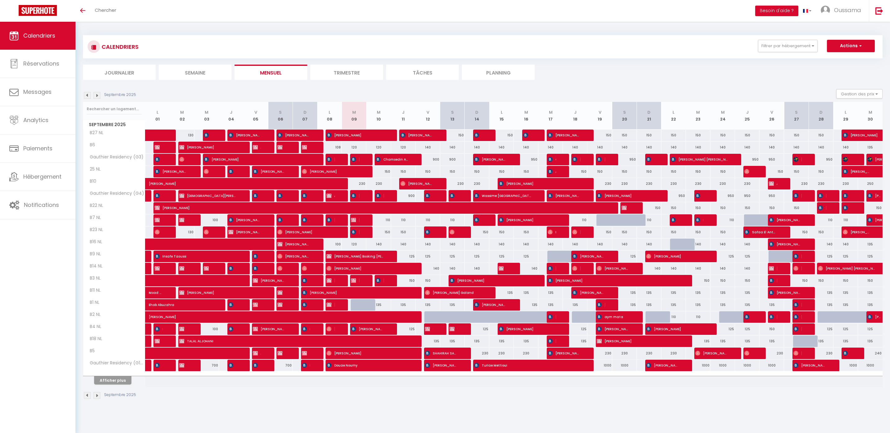
select select
click at [355, 282] on img at bounding box center [353, 280] width 5 height 5
select select "OK"
select select "0"
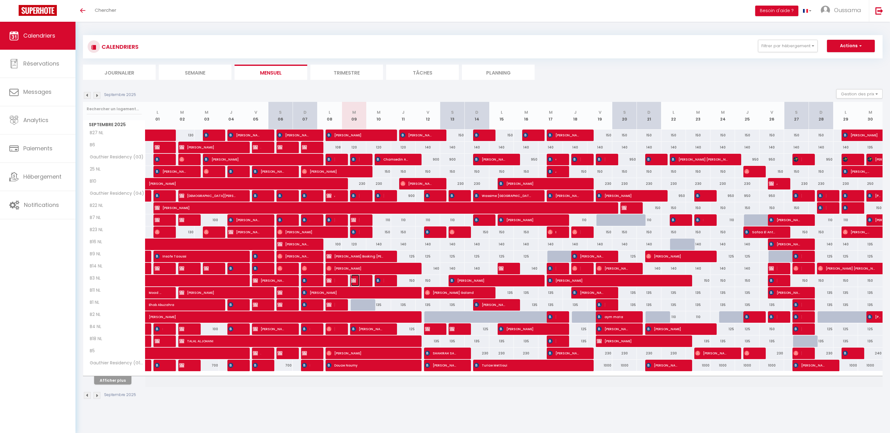
select select "0"
select select "1"
select select
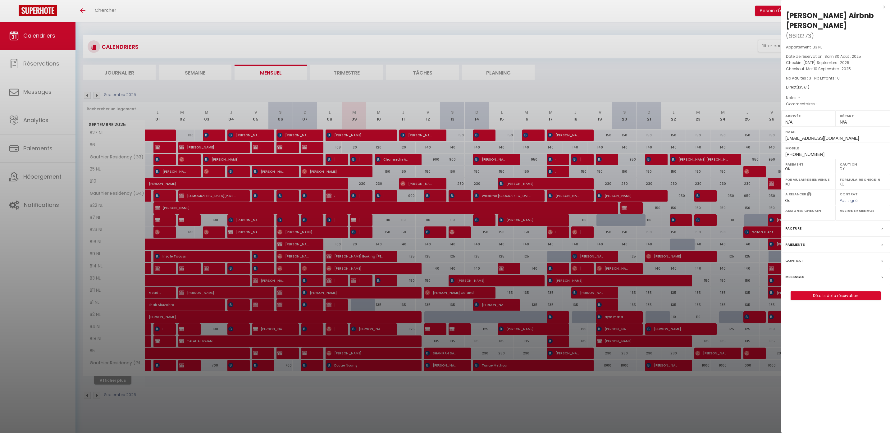
click at [884, 7] on div "x" at bounding box center [833, 6] width 104 height 7
select select
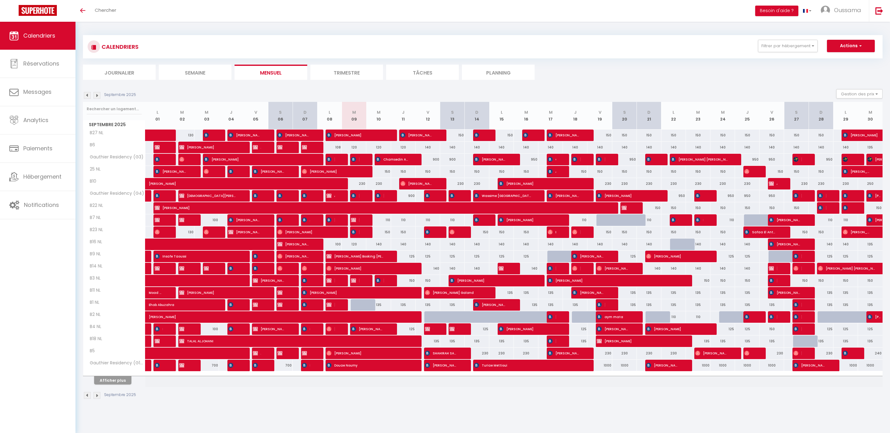
click at [362, 303] on div at bounding box center [363, 305] width 25 height 12
type input "135"
select select "1"
type input "[DATE] Septembre 2025"
type input "Mer 10 Septembre 2025"
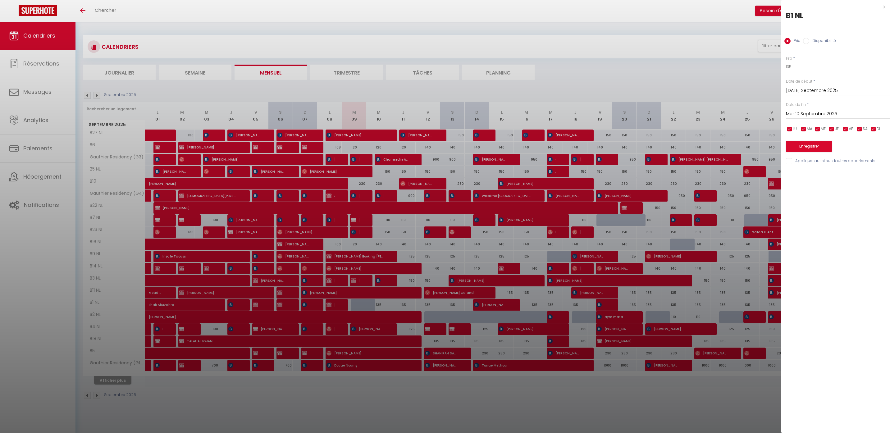
click at [808, 42] on input "Disponibilité" at bounding box center [806, 41] width 6 height 6
radio input "true"
radio input "false"
click at [800, 67] on select "Disponible Indisponible" at bounding box center [838, 67] width 104 height 12
click at [801, 152] on button "Enregistrer" at bounding box center [809, 146] width 46 height 11
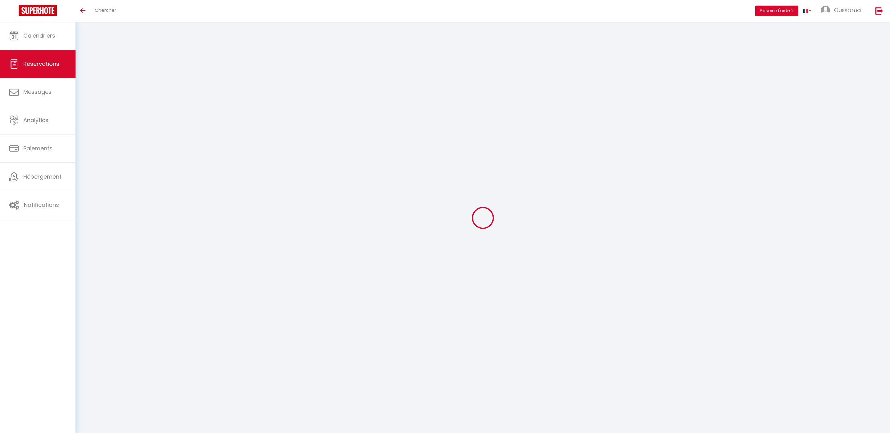
type input "[PERSON_NAME]"
type input "Dhios Airbnb [PERSON_NAME]"
type input "[EMAIL_ADDRESS][DOMAIN_NAME]"
type input "[PHONE_NUMBER]"
select select
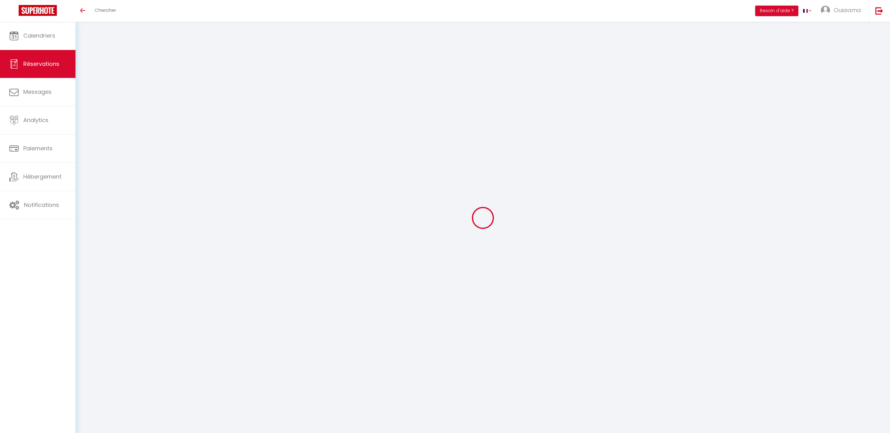
type input "20.25"
select select "44370"
select select "1"
type input "[DATE] Septembre 2025"
select select
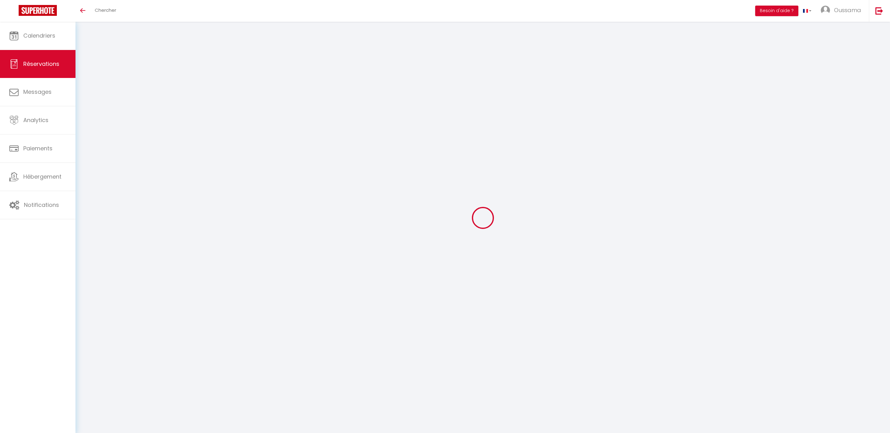
type input "Mer 10 Septembre 2025"
select select
type input "3"
select select "12"
select select
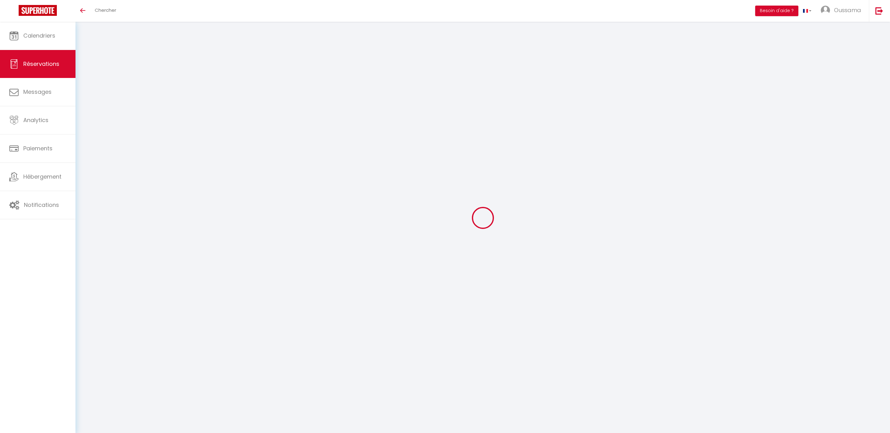
type input "135"
checkbox input "false"
type input "0"
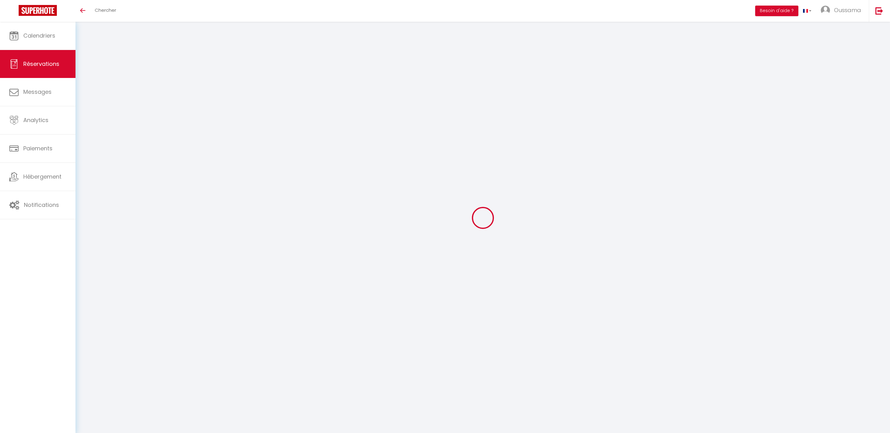
type input "0"
select select
select select "15"
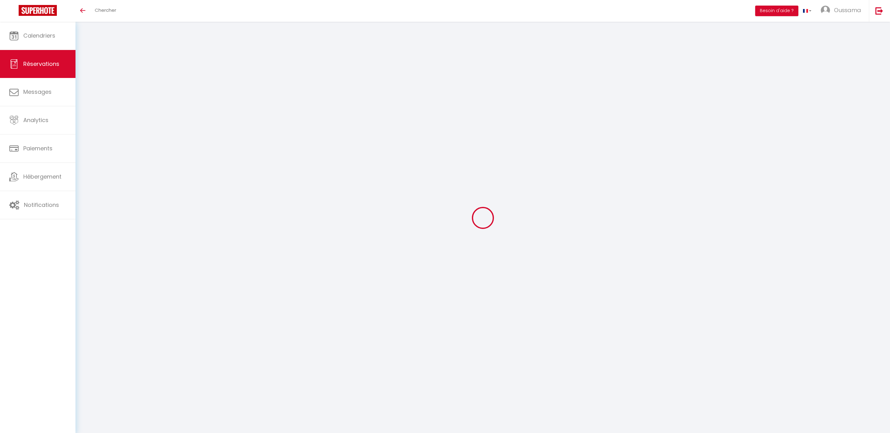
checkbox input "false"
select select
checkbox input "false"
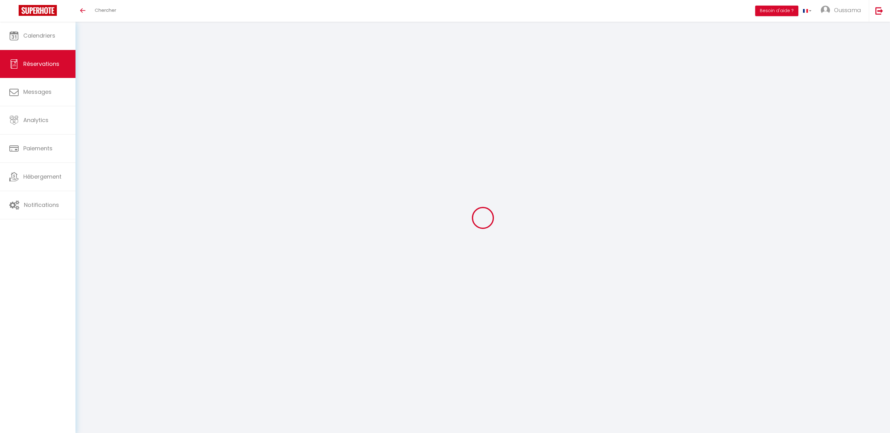
select select
checkbox input "false"
select select
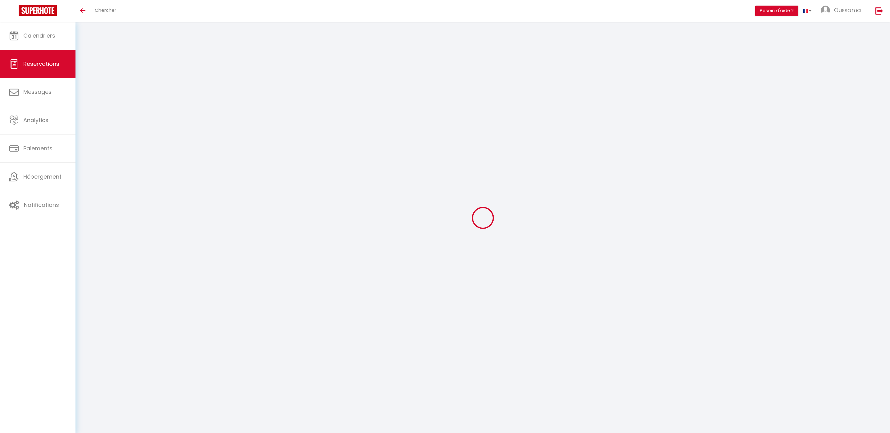
select select
checkbox input "false"
select select
checkbox input "false"
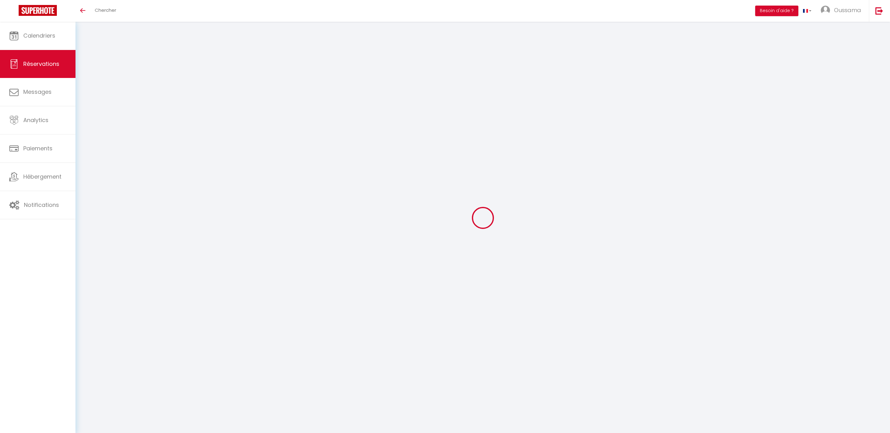
select select
